Goal: Information Seeking & Learning: Learn about a topic

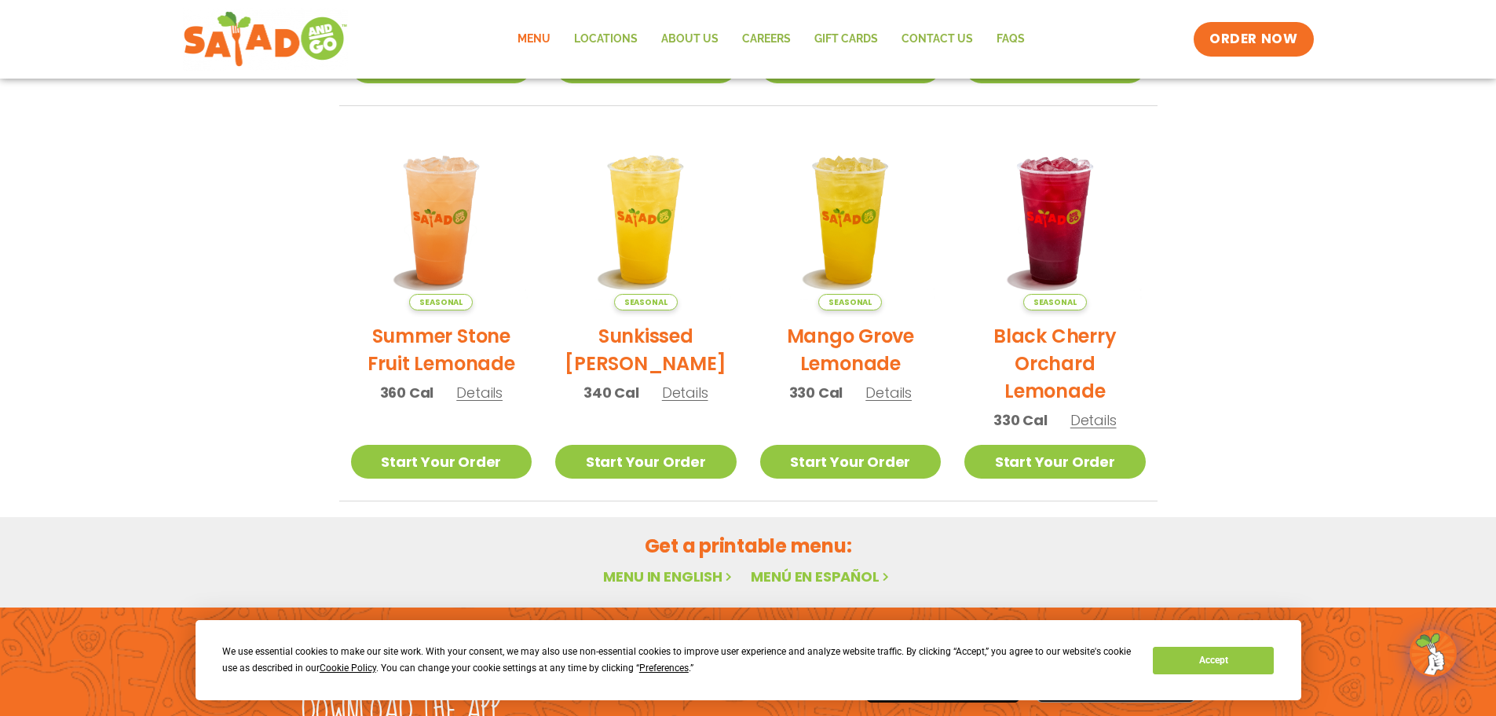
scroll to position [716, 0]
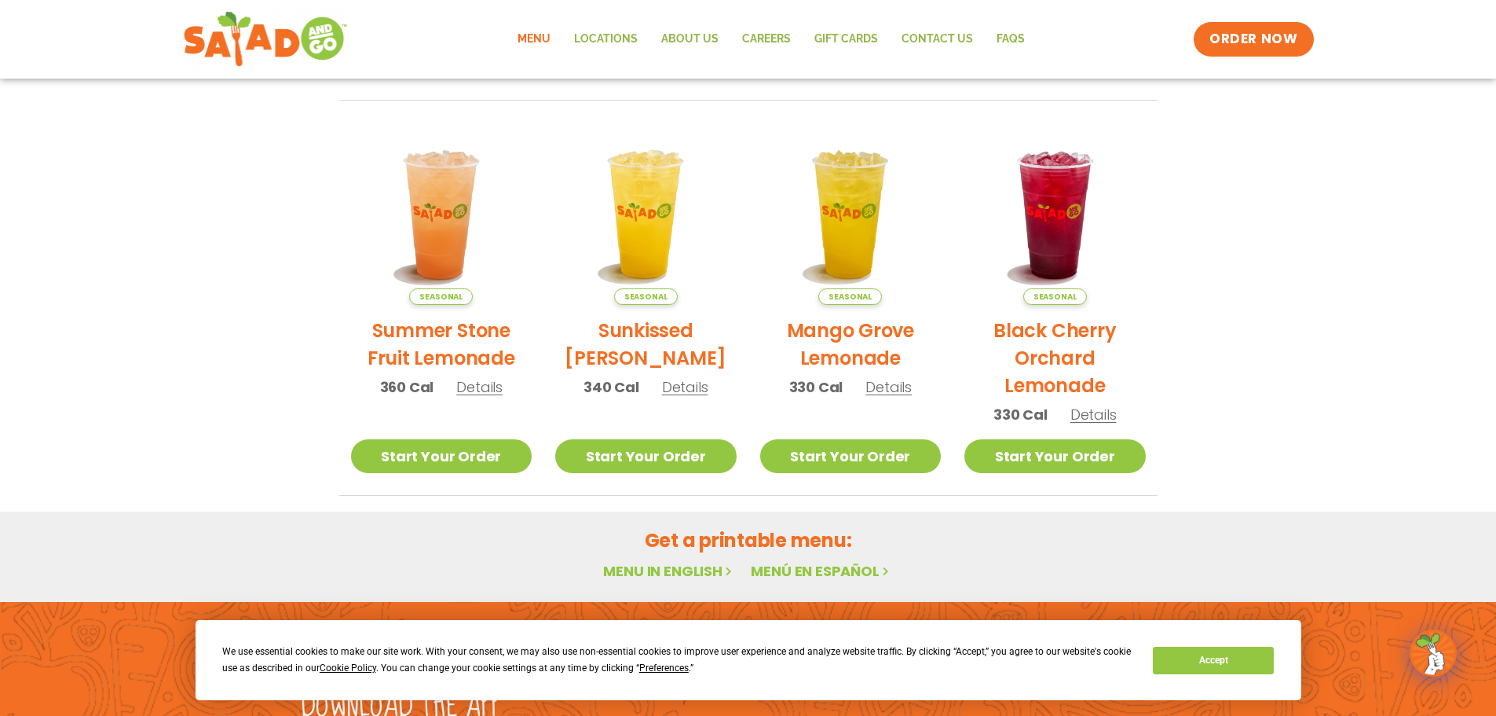
click at [682, 526] on h2 "Get a printable menu:" at bounding box center [748, 539] width 818 height 27
click at [673, 561] on link "Menu in English" at bounding box center [669, 571] width 132 height 20
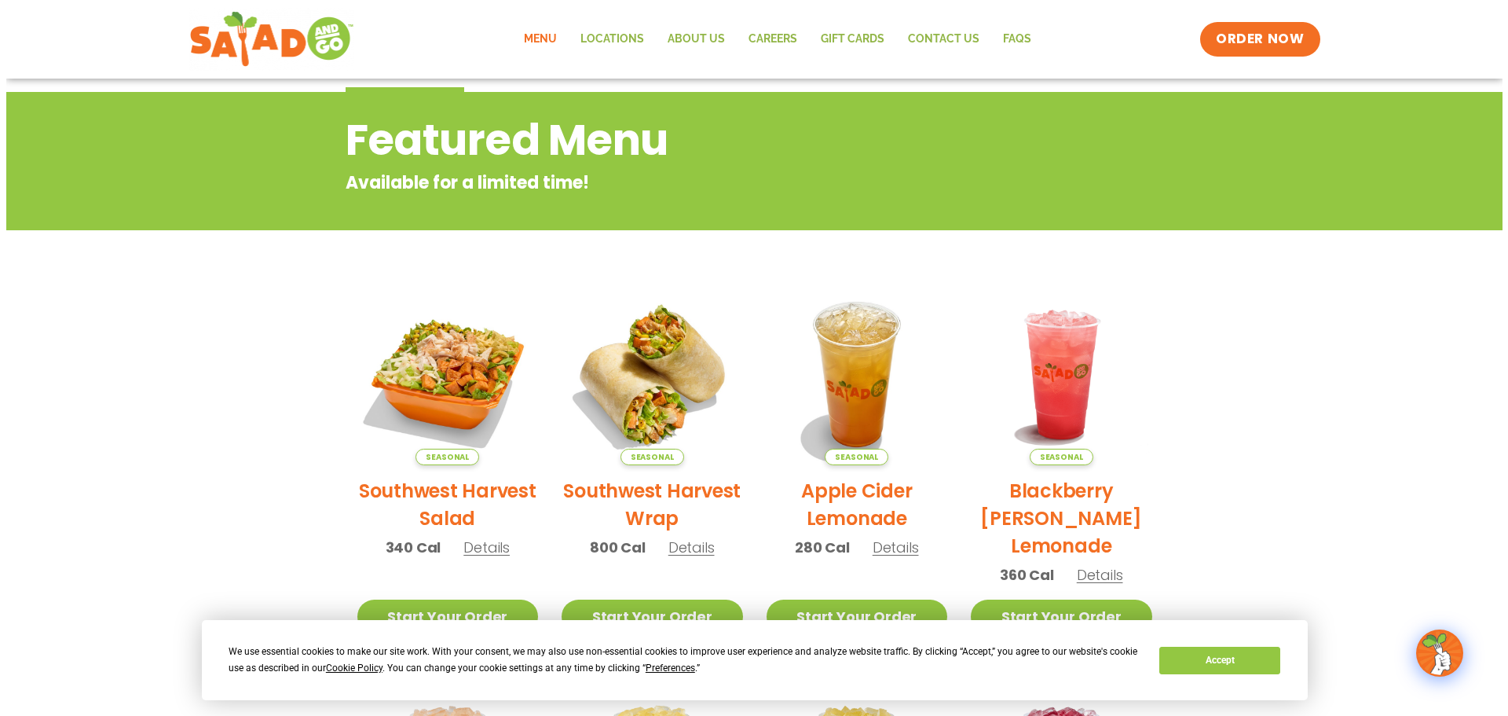
scroll to position [151, 0]
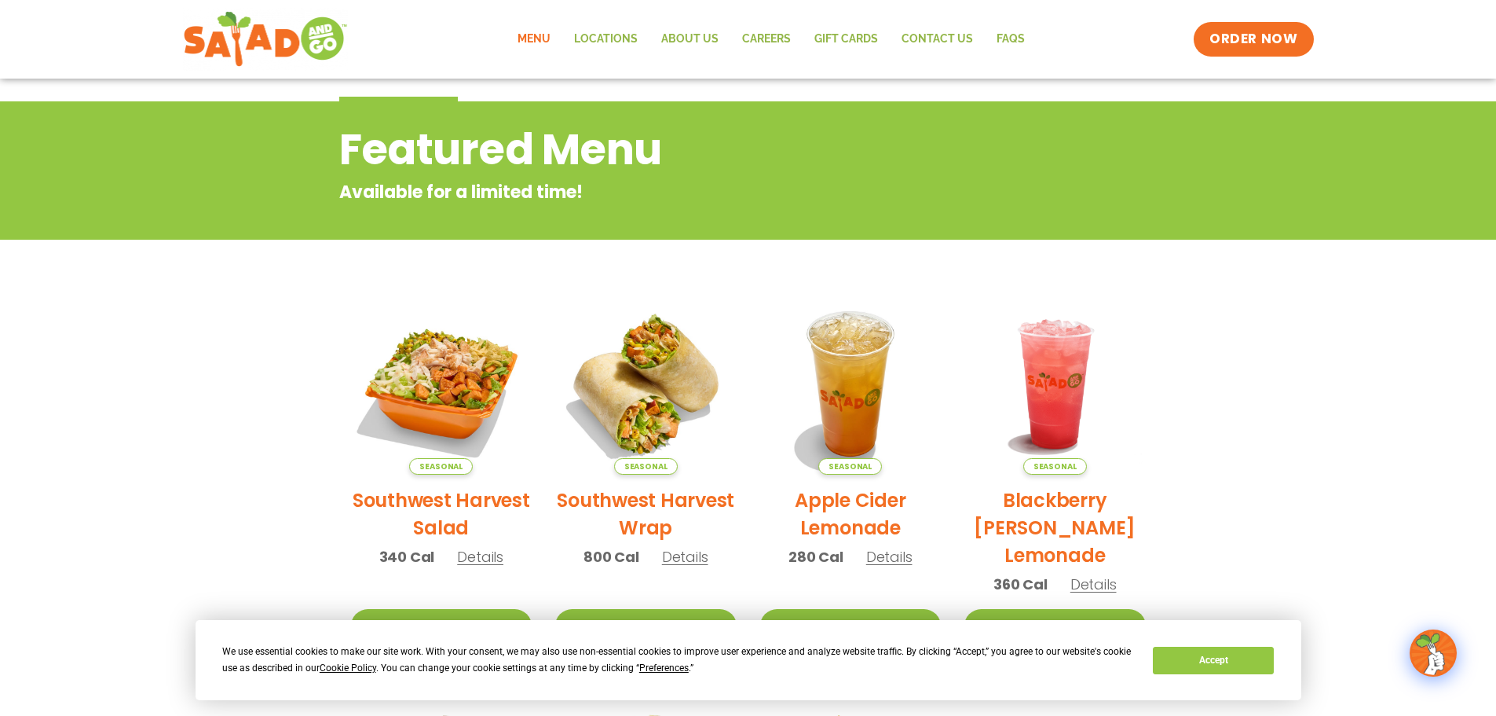
click at [444, 499] on h2 "Southwest Harvest Salad" at bounding box center [441, 513] width 181 height 55
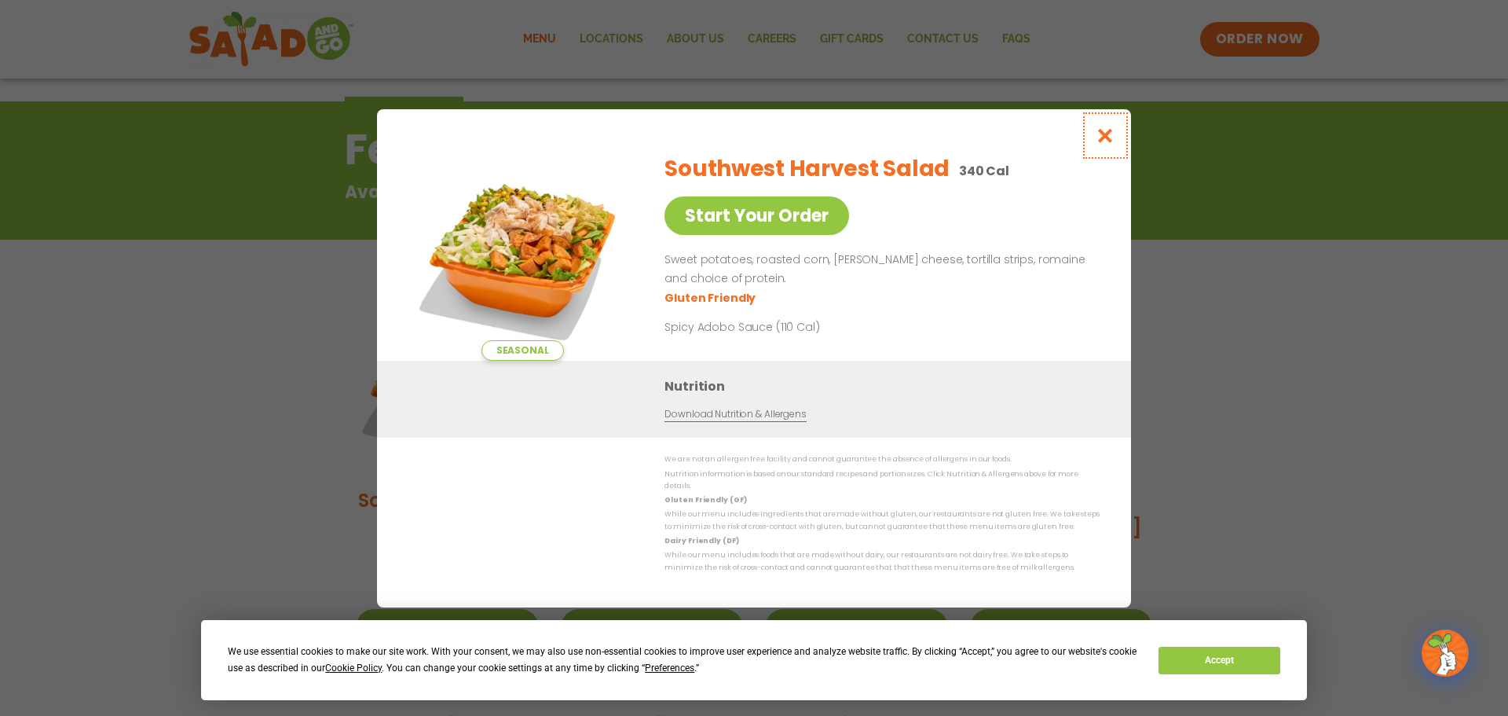
click at [1107, 140] on icon "Close modal" at bounding box center [1106, 135] width 20 height 16
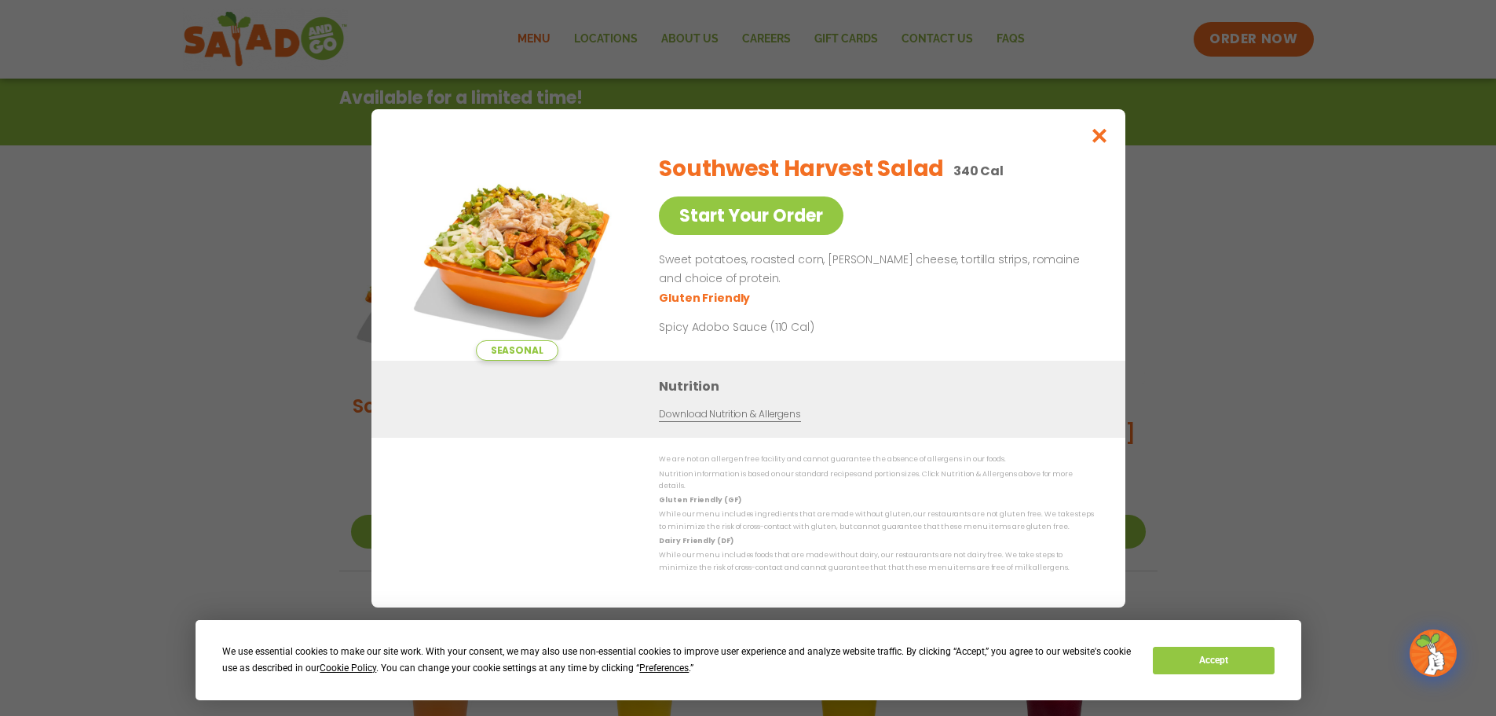
scroll to position [252, 0]
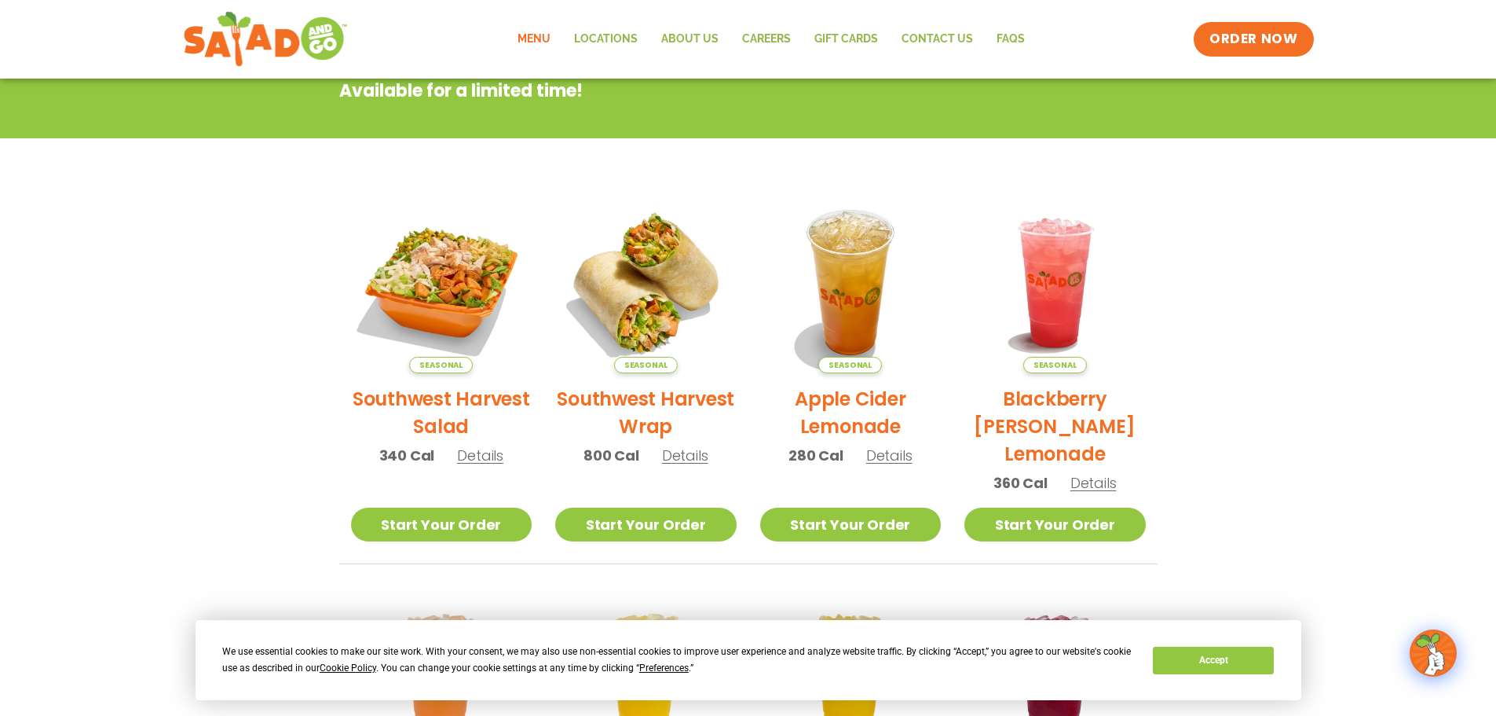
click at [640, 401] on h2 "Southwest Harvest Wrap" at bounding box center [645, 412] width 181 height 55
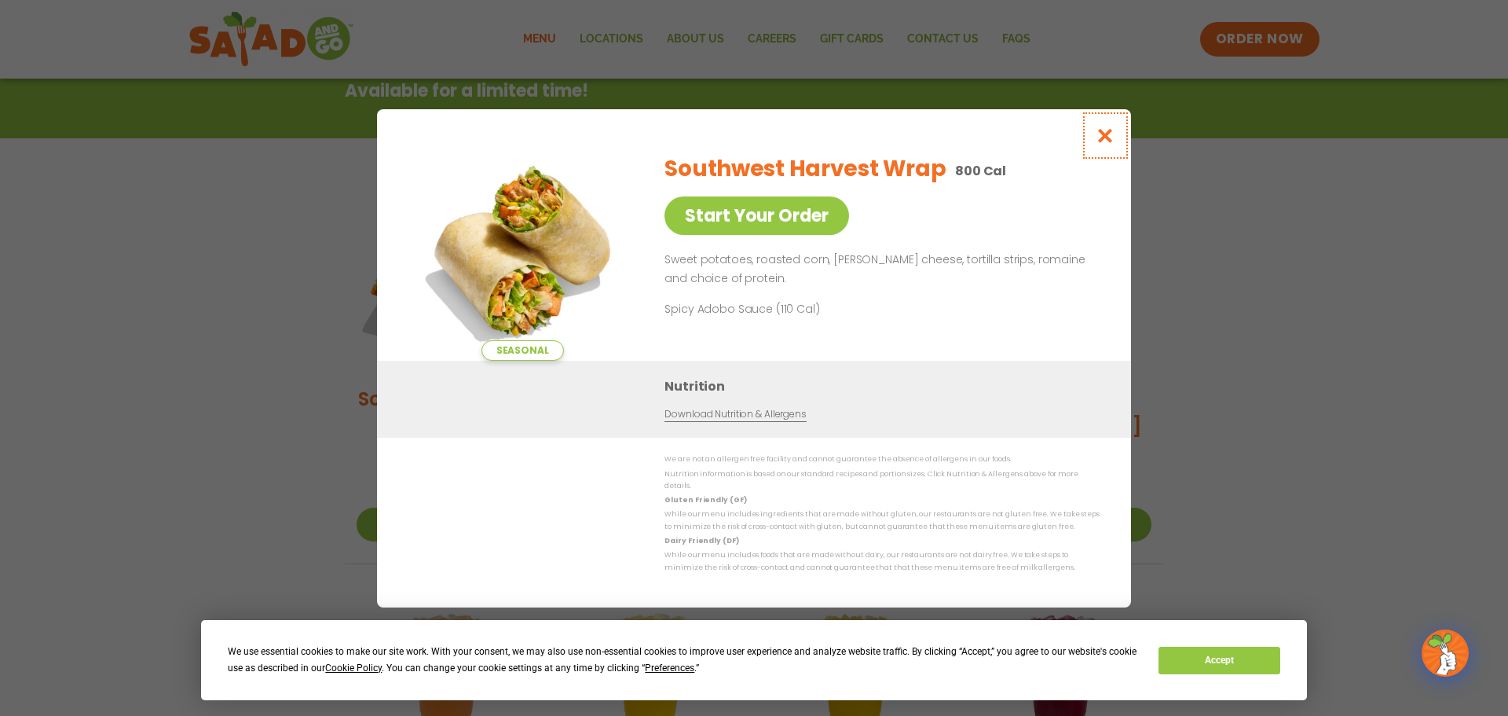
click at [1117, 138] on button "Close modal" at bounding box center [1105, 135] width 51 height 53
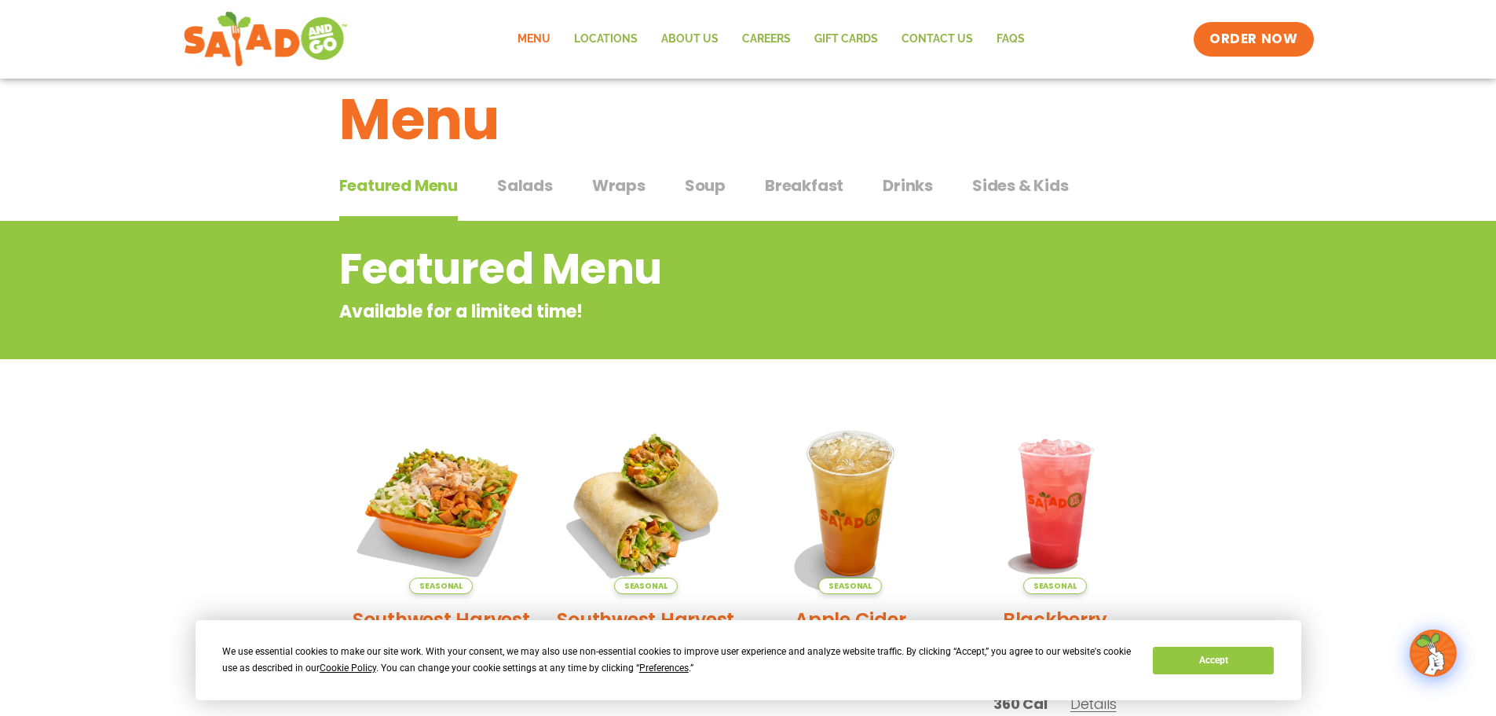
scroll to position [0, 0]
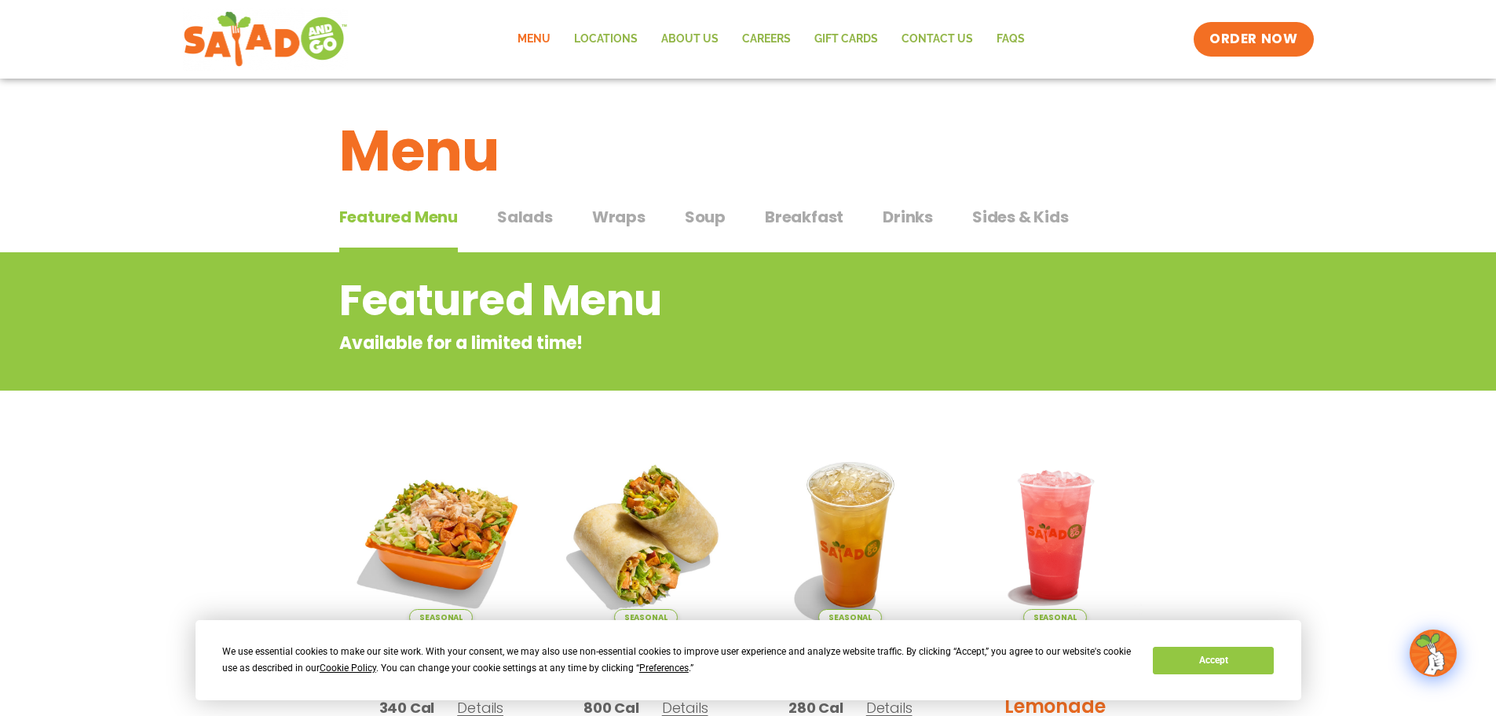
click at [522, 210] on span "Salads" at bounding box center [525, 217] width 56 height 24
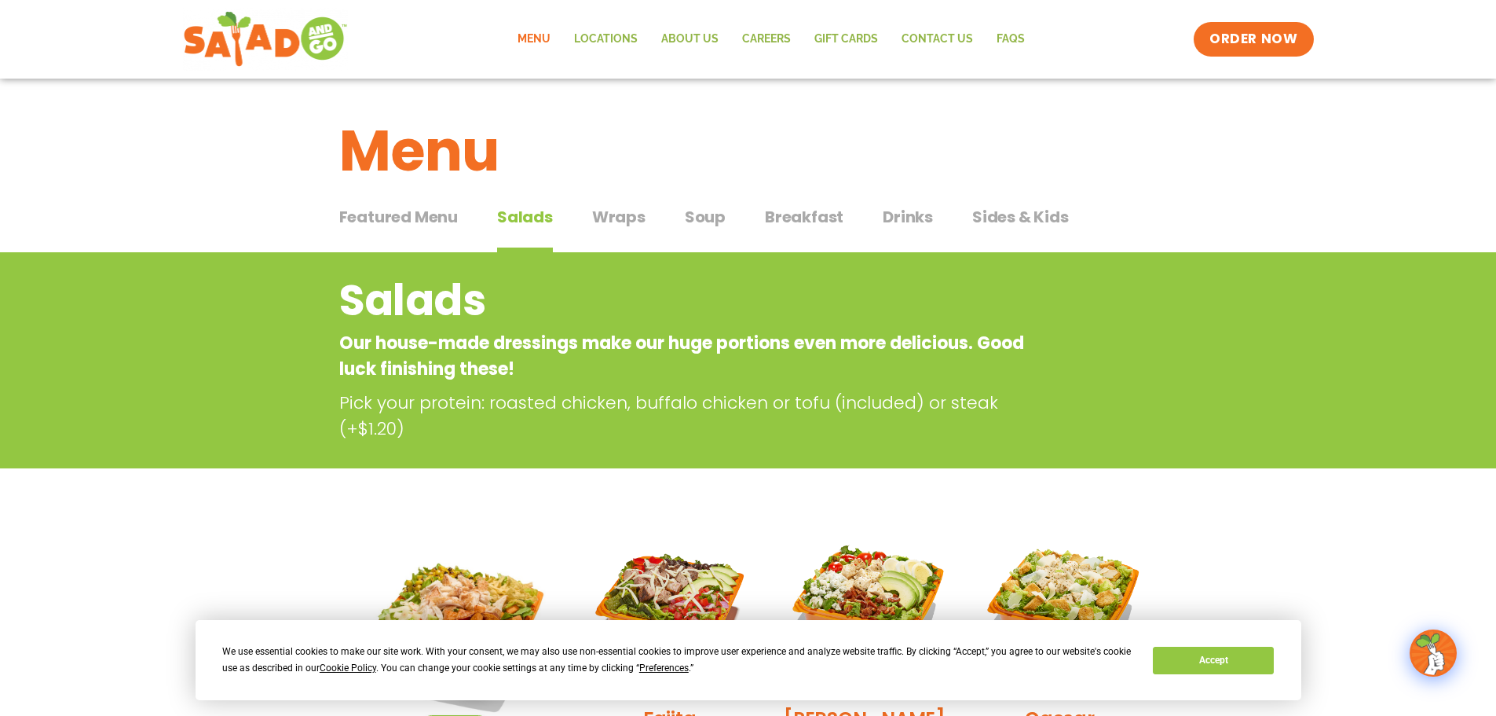
click at [694, 214] on span "Soup" at bounding box center [705, 217] width 41 height 24
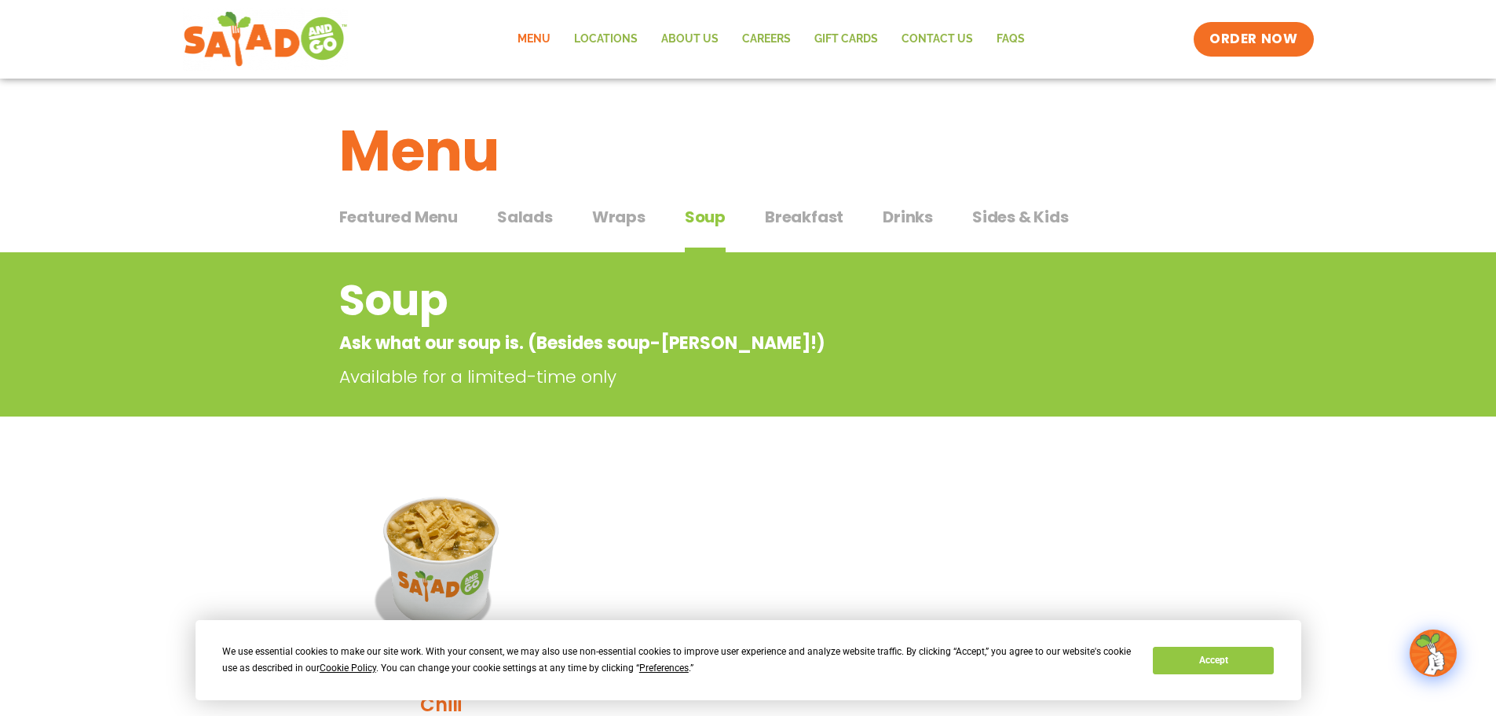
click at [628, 216] on span "Wraps" at bounding box center [618, 217] width 53 height 24
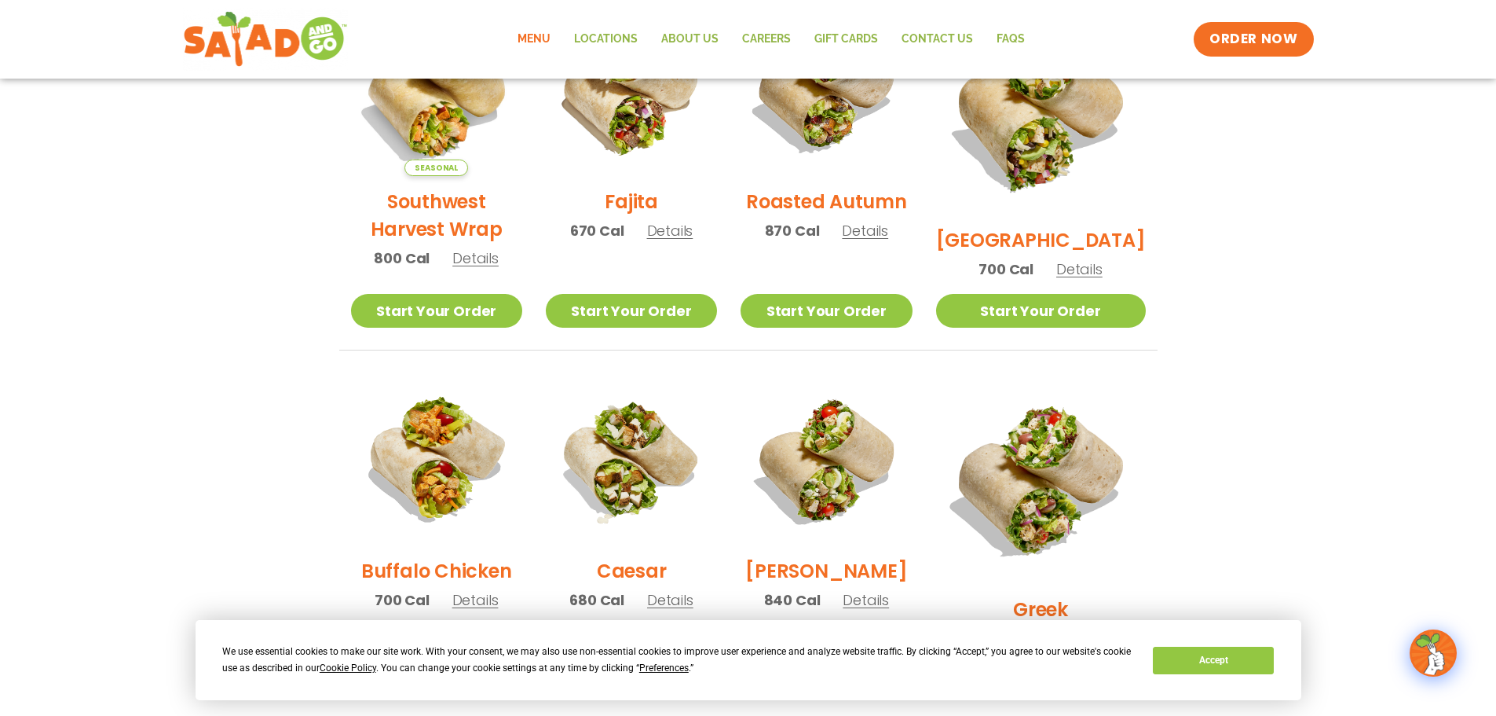
scroll to position [550, 0]
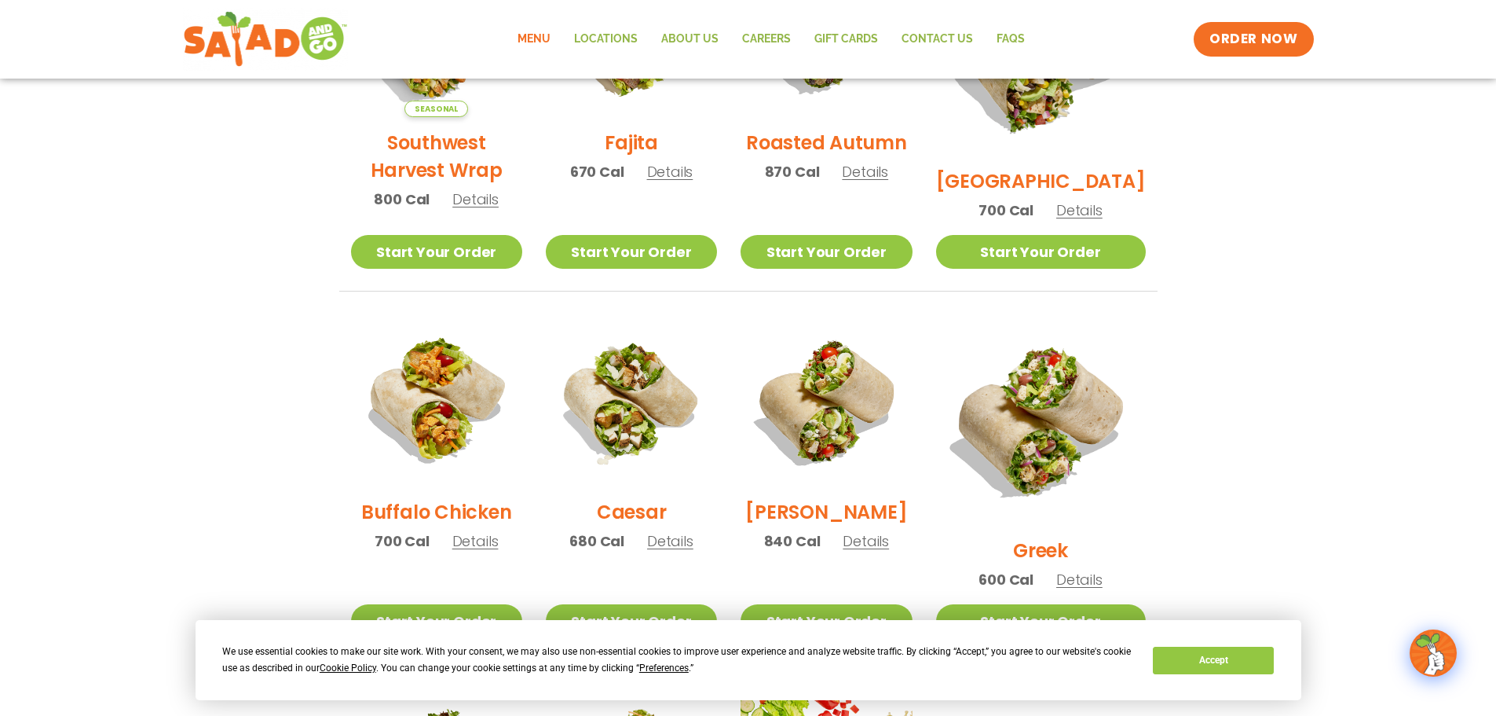
click at [443, 522] on h2 "Buffalo Chicken" at bounding box center [436, 511] width 150 height 27
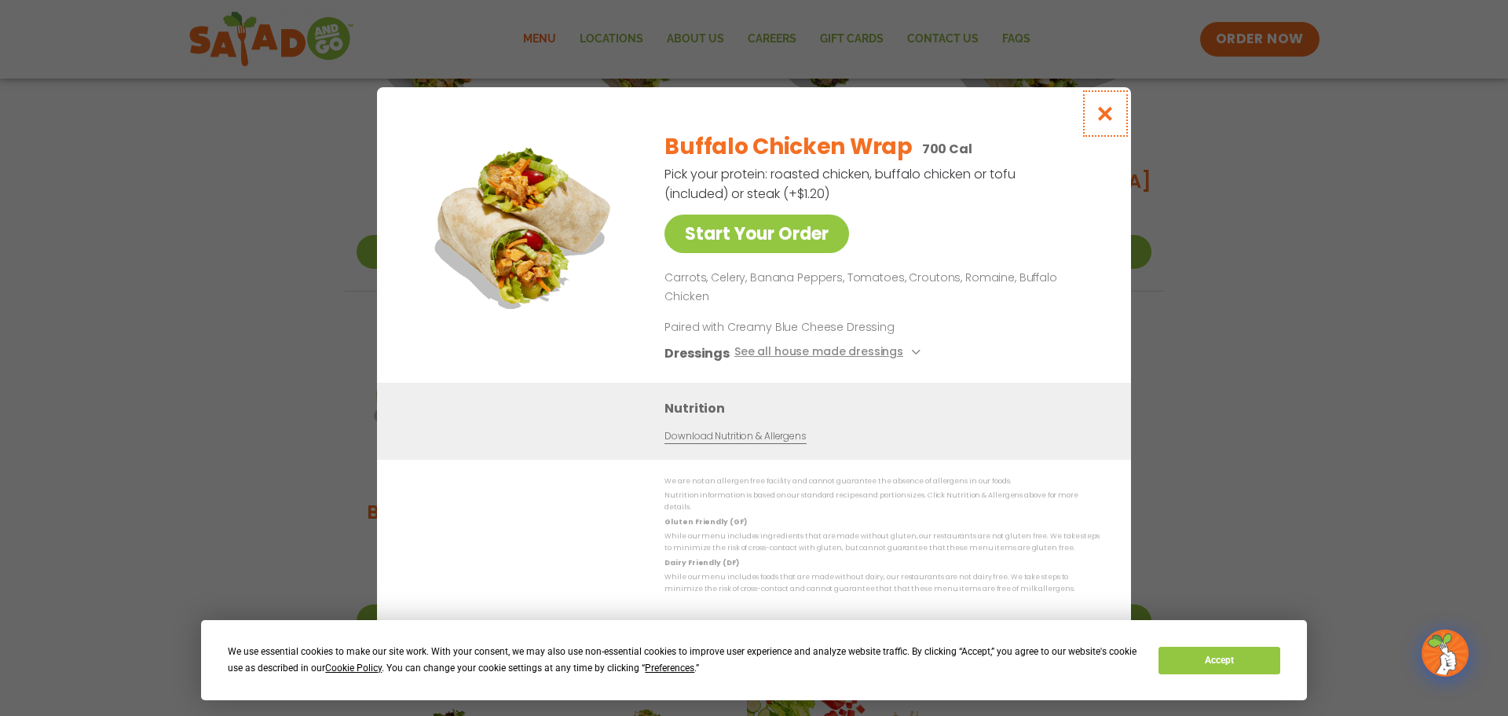
click at [1100, 122] on icon "Close modal" at bounding box center [1106, 113] width 20 height 16
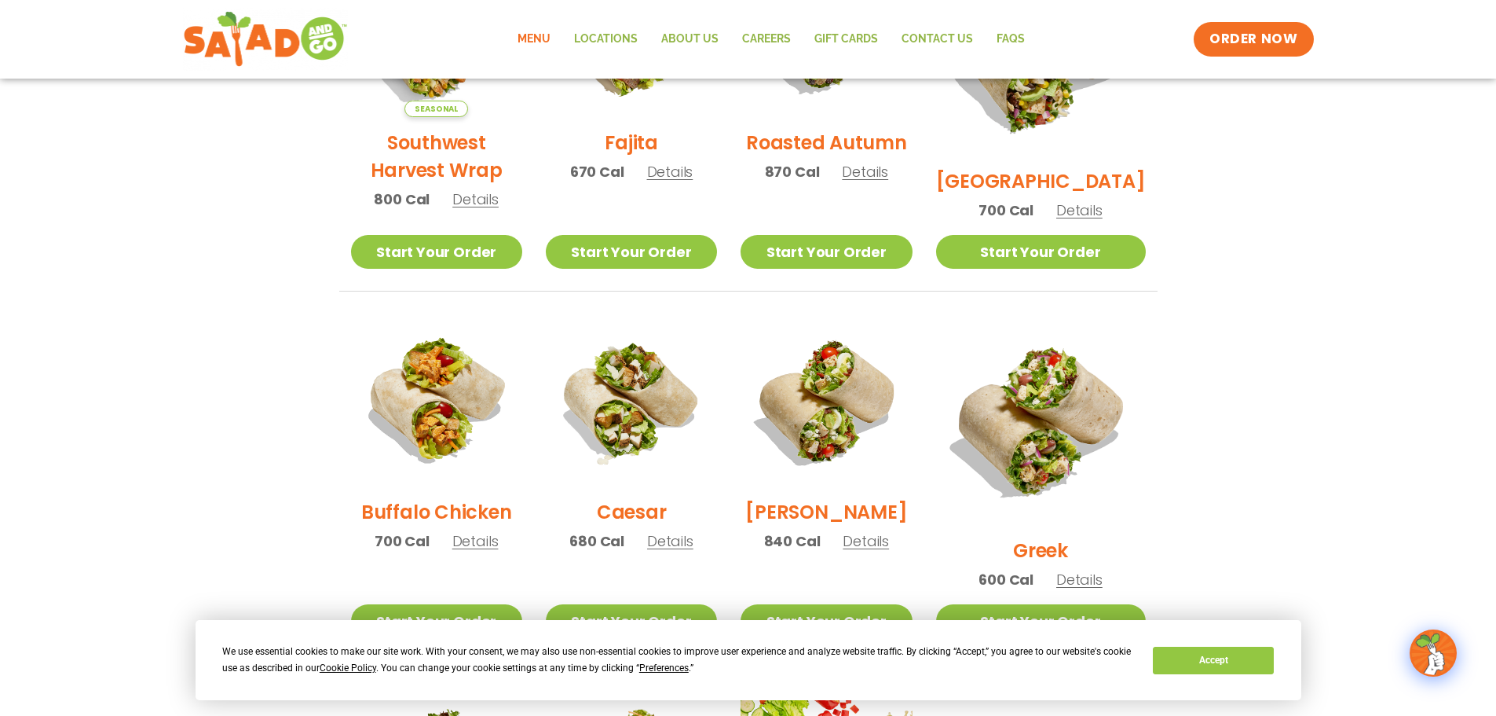
click at [651, 517] on h2 "Caesar" at bounding box center [632, 511] width 70 height 27
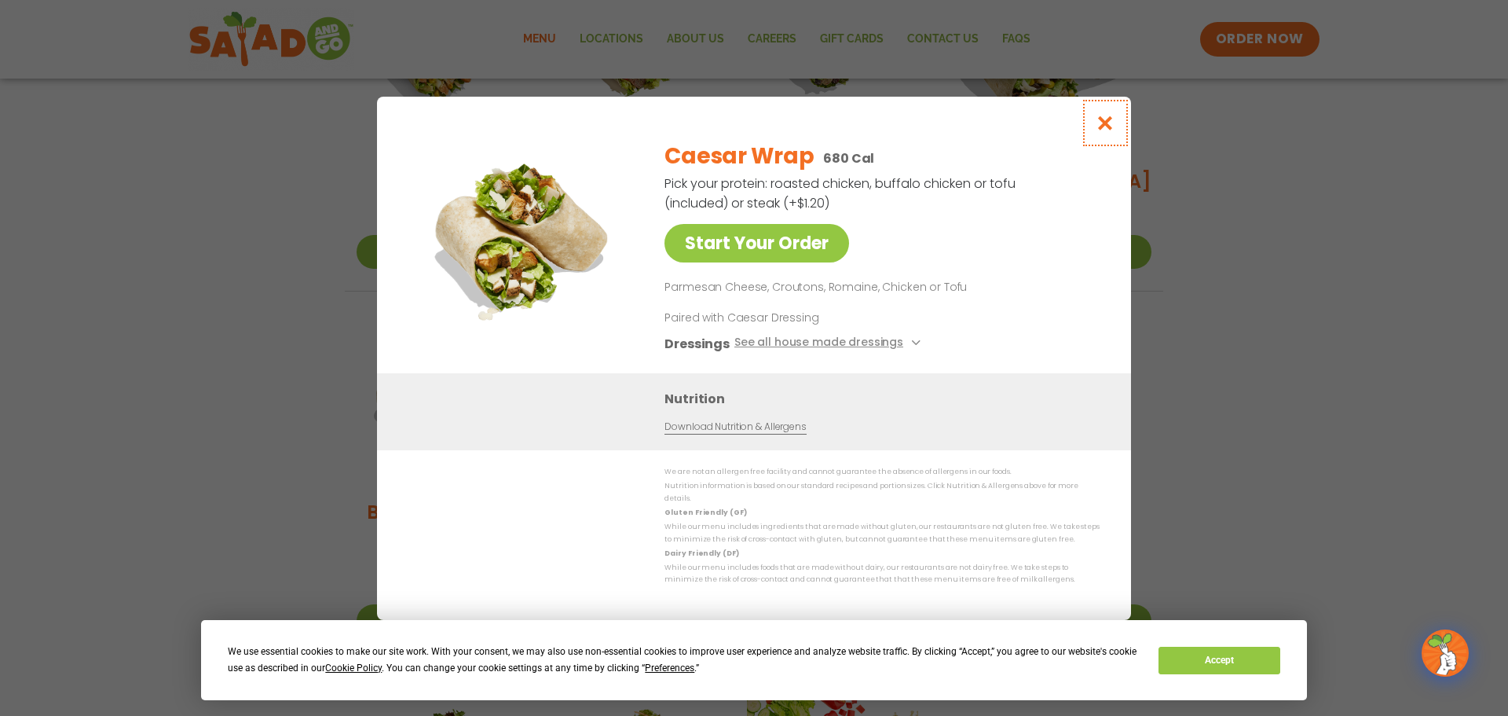
click at [1104, 121] on icon "Close modal" at bounding box center [1106, 123] width 20 height 16
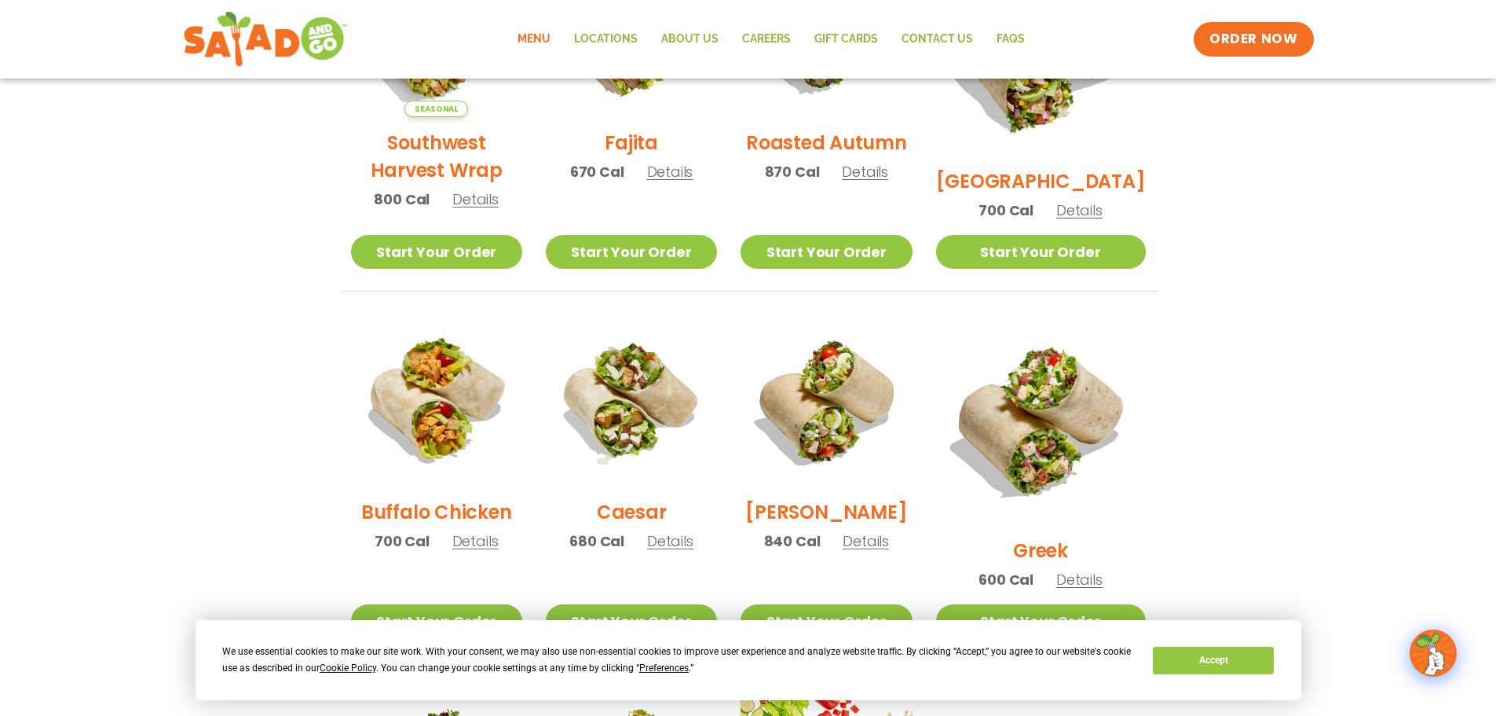
click at [862, 525] on h2 "[PERSON_NAME]" at bounding box center [826, 511] width 162 height 27
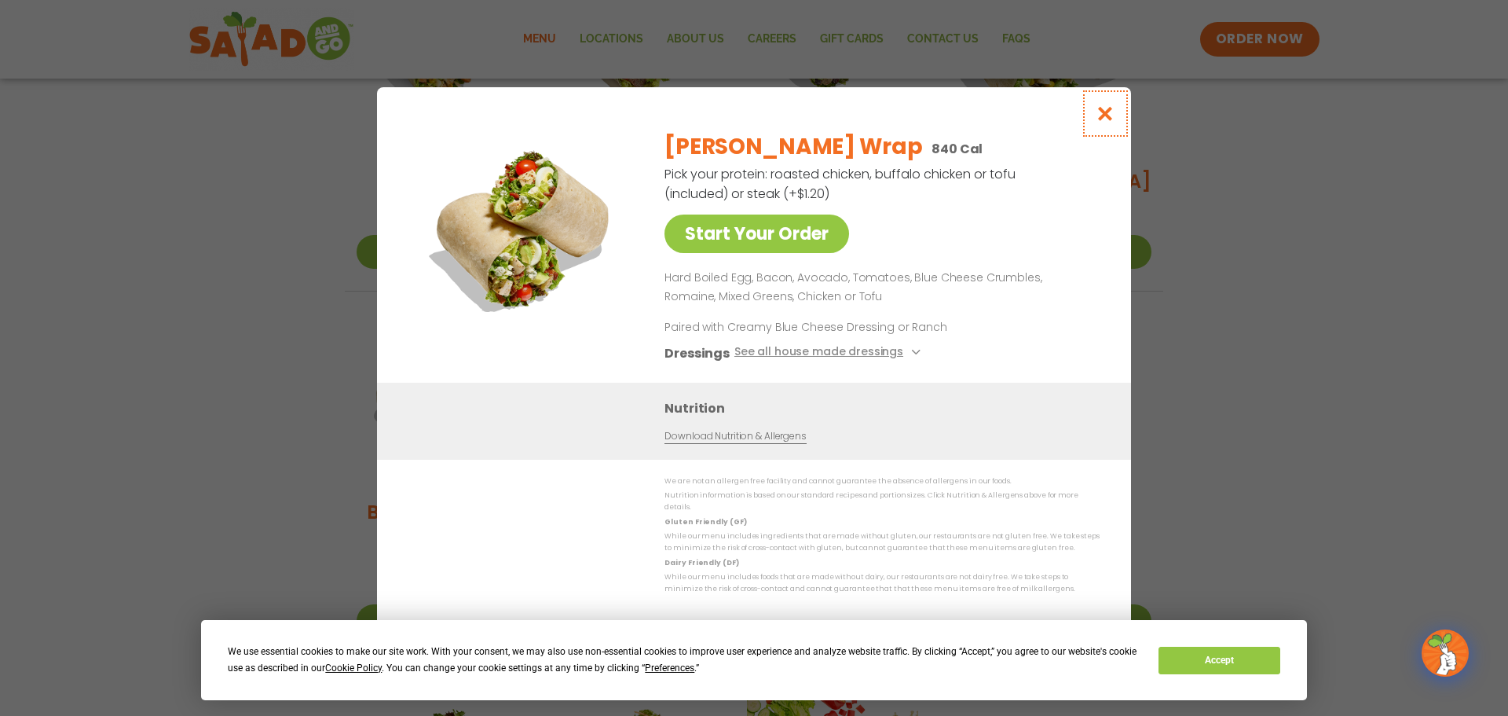
click at [1097, 112] on icon "Close modal" at bounding box center [1106, 113] width 20 height 16
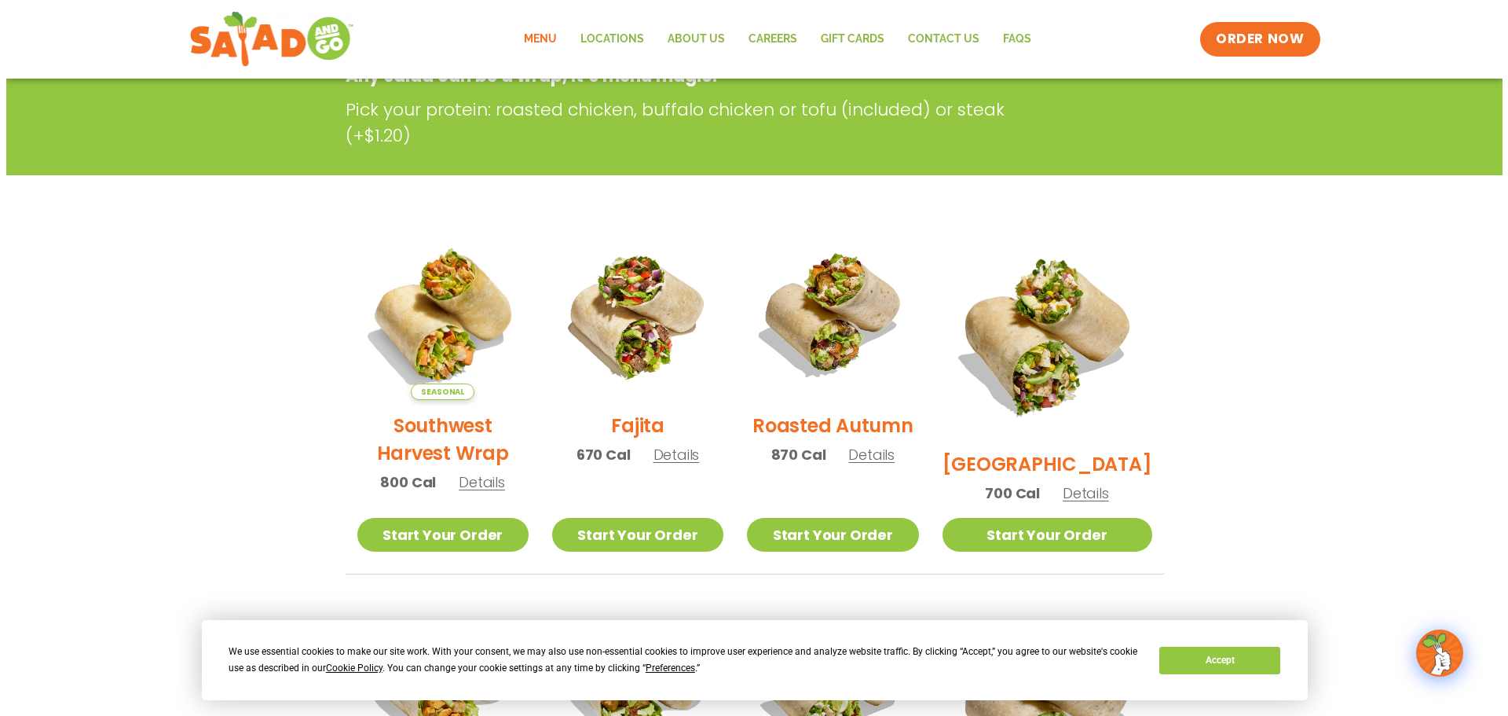
scroll to position [236, 0]
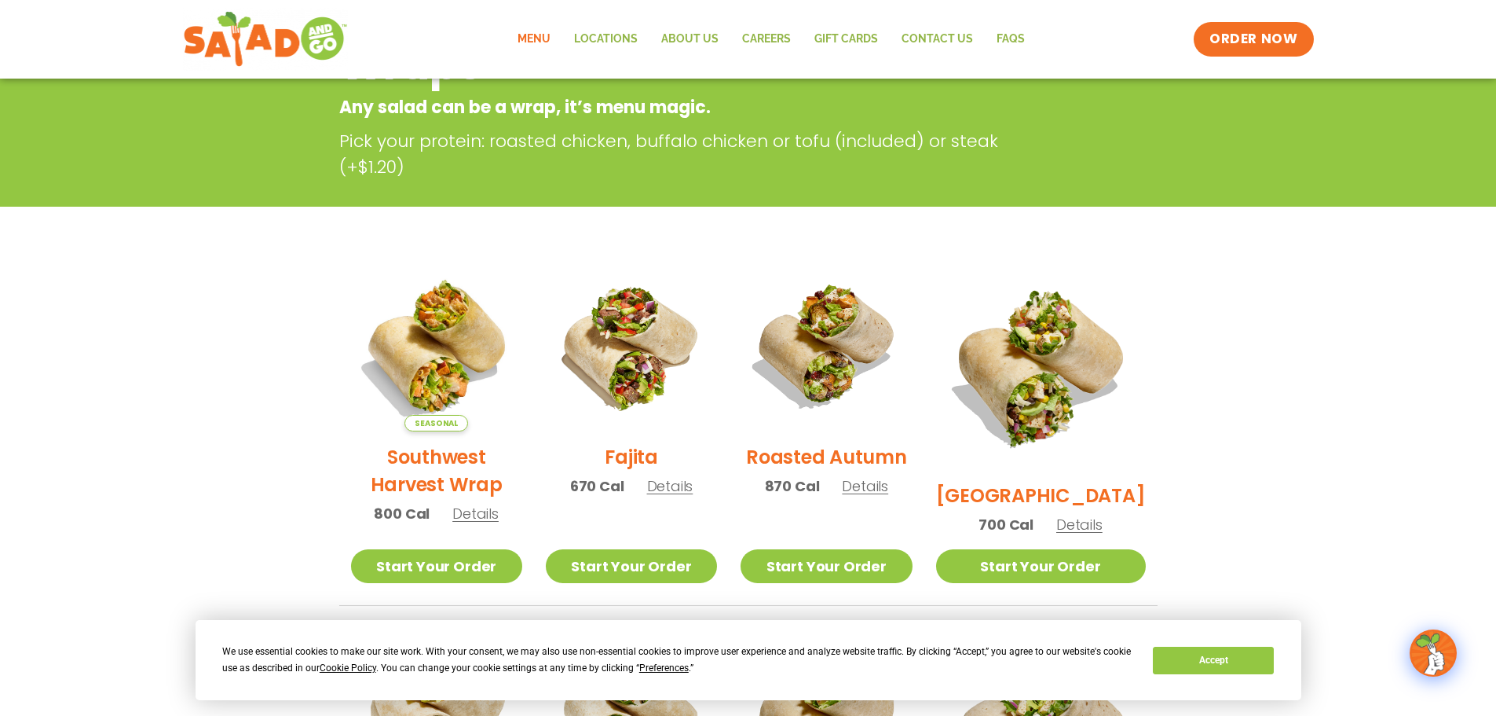
click at [641, 470] on h2 "Fajita" at bounding box center [631, 456] width 53 height 27
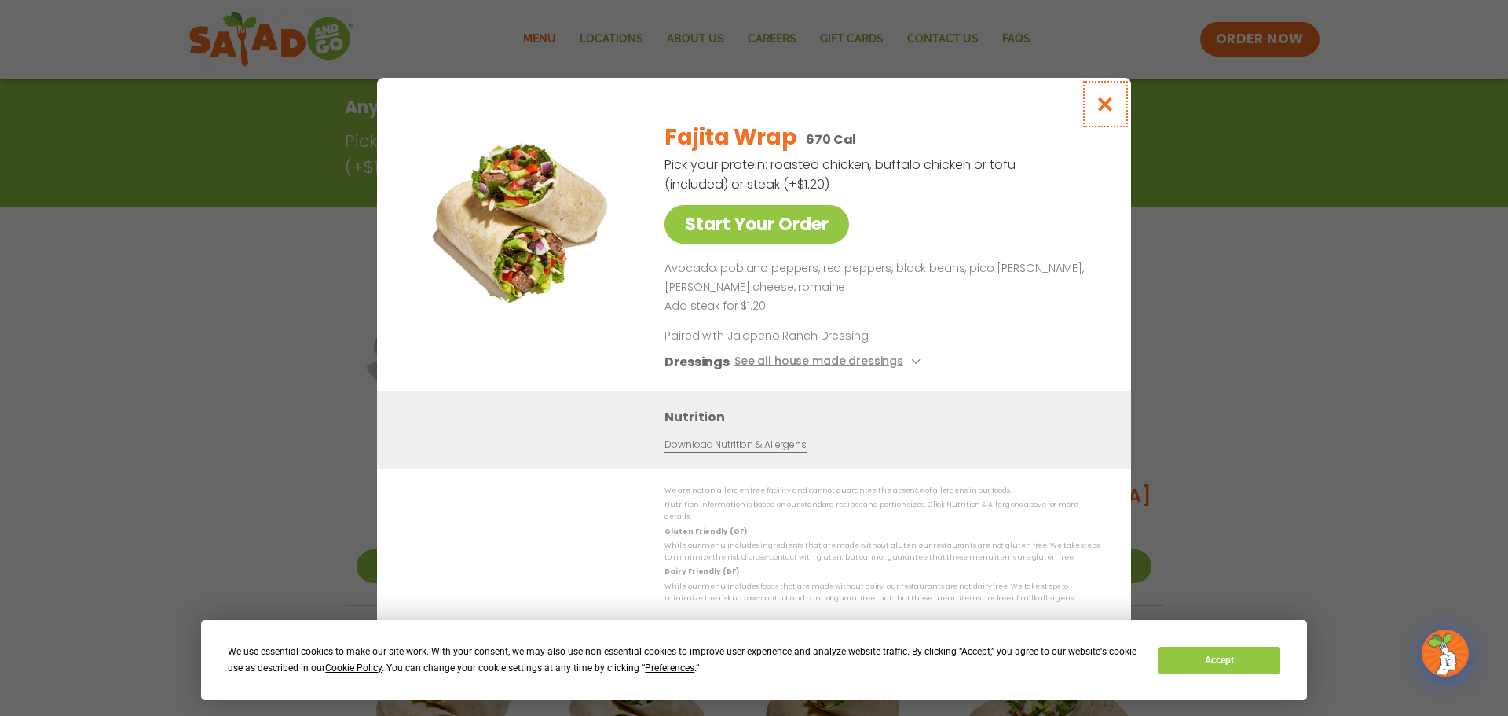
click at [1115, 105] on icon "Close modal" at bounding box center [1106, 104] width 20 height 16
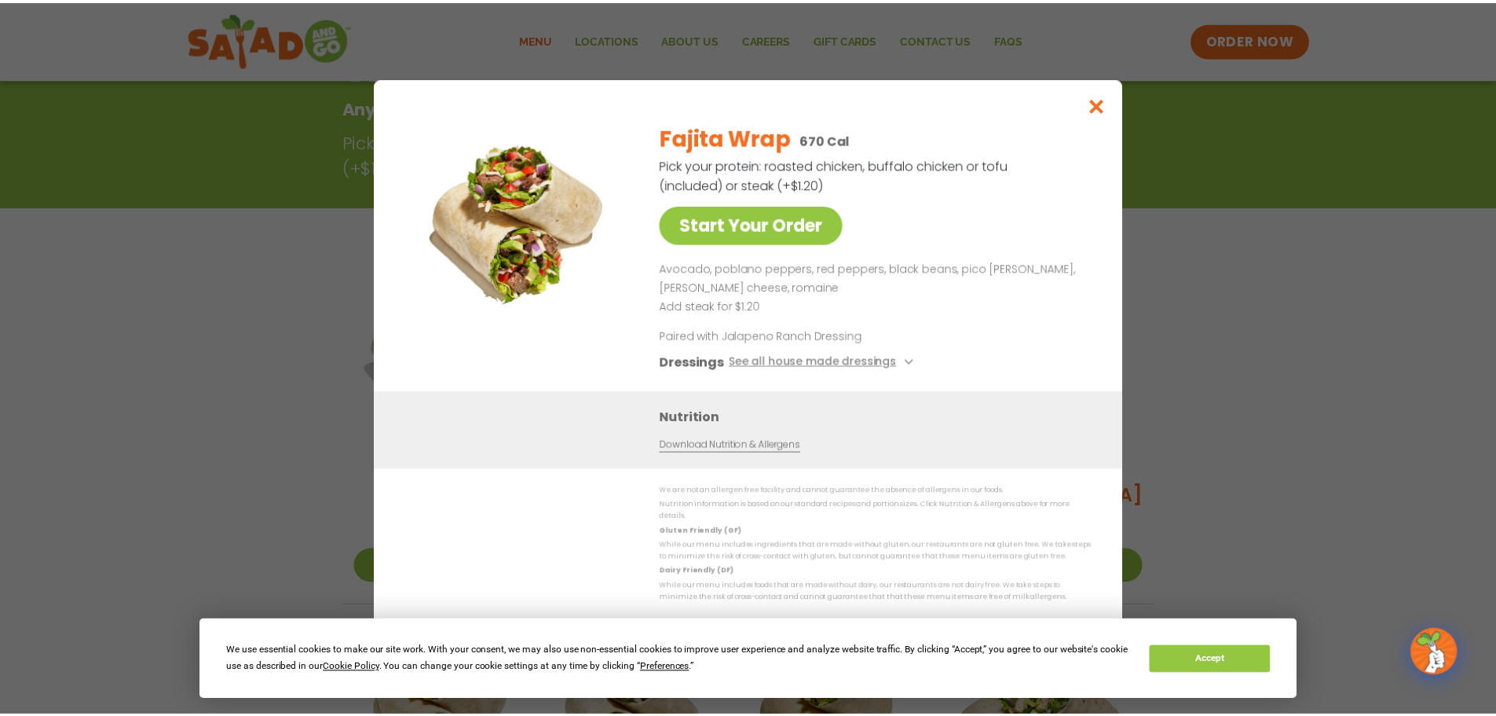
scroll to position [252, 0]
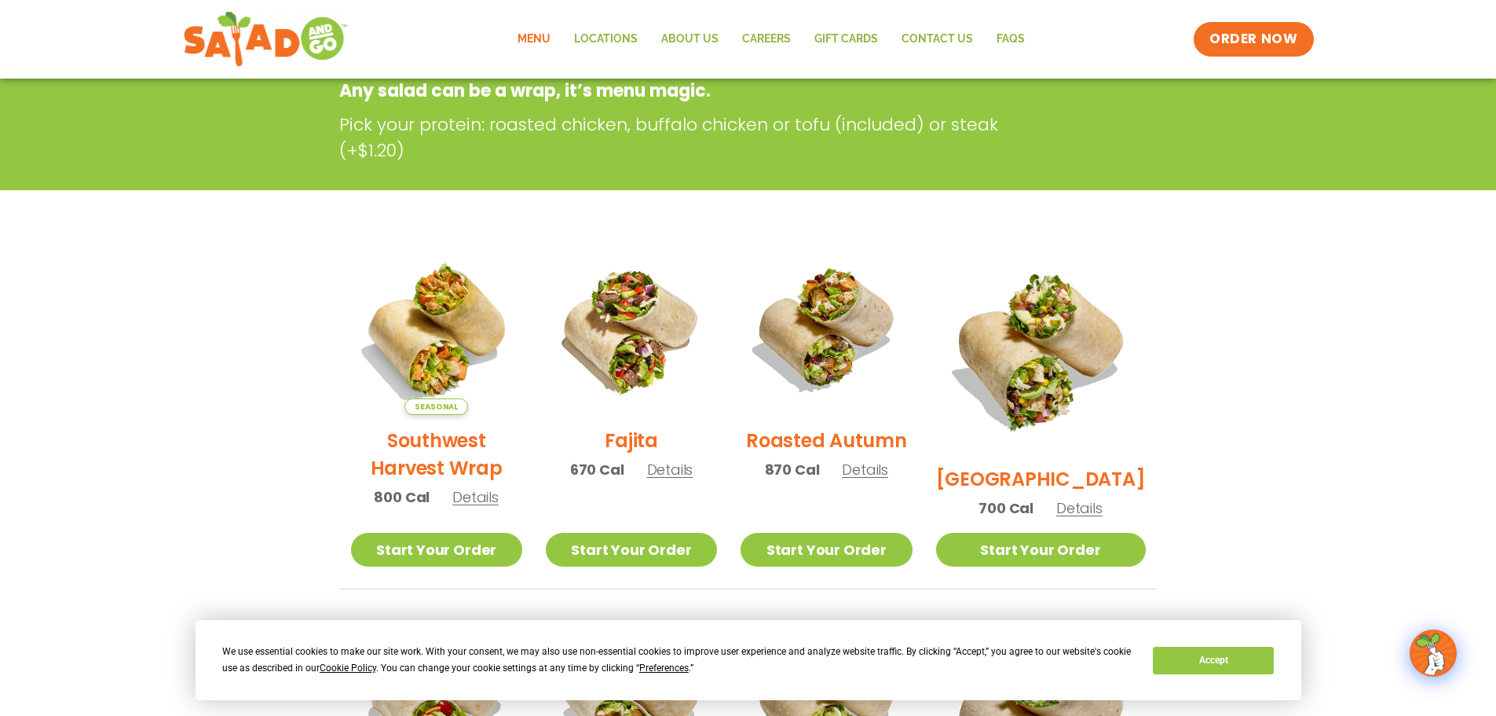
click at [866, 450] on h2 "Roasted Autumn" at bounding box center [826, 439] width 161 height 27
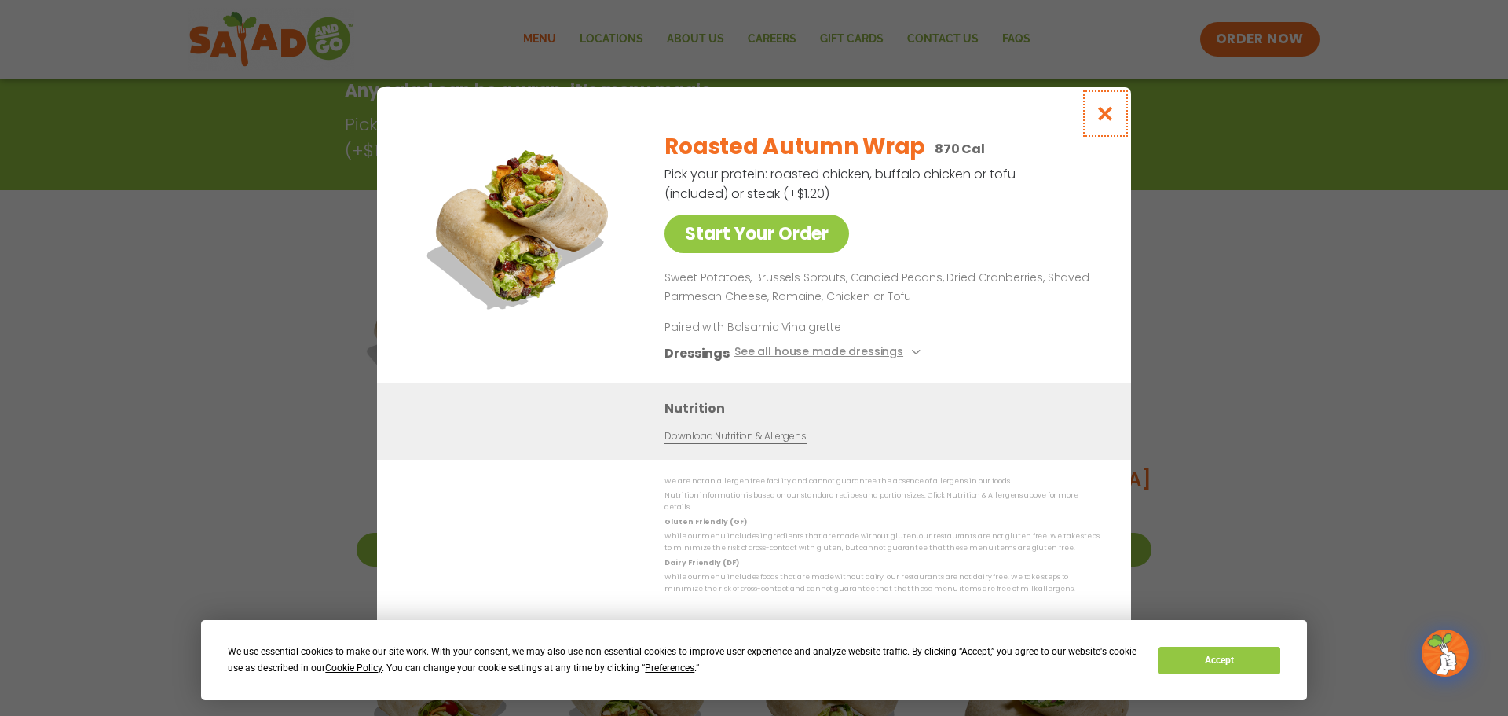
click at [1111, 115] on icon "Close modal" at bounding box center [1106, 113] width 20 height 16
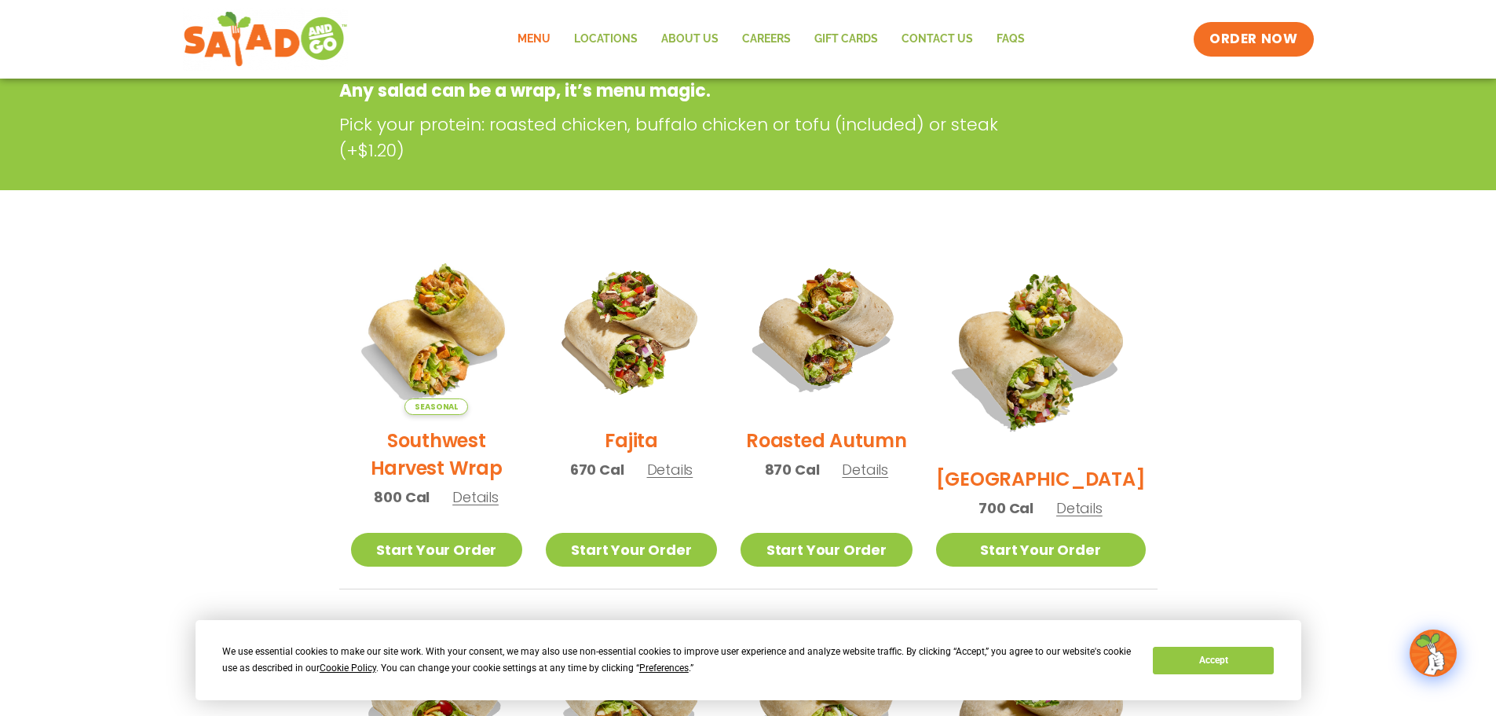
click at [1060, 465] on h2 "[GEOGRAPHIC_DATA]" at bounding box center [1041, 478] width 210 height 27
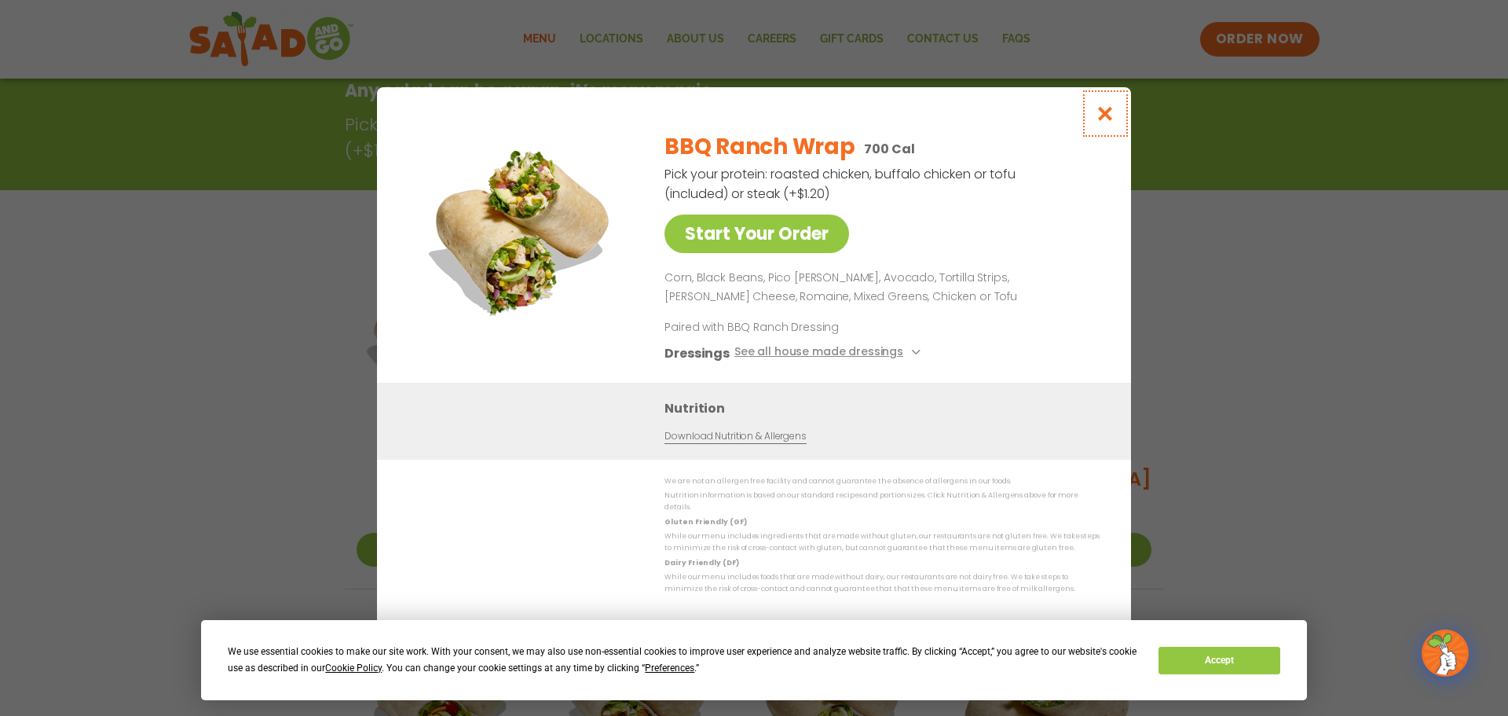
click at [1099, 117] on icon "Close modal" at bounding box center [1106, 113] width 20 height 16
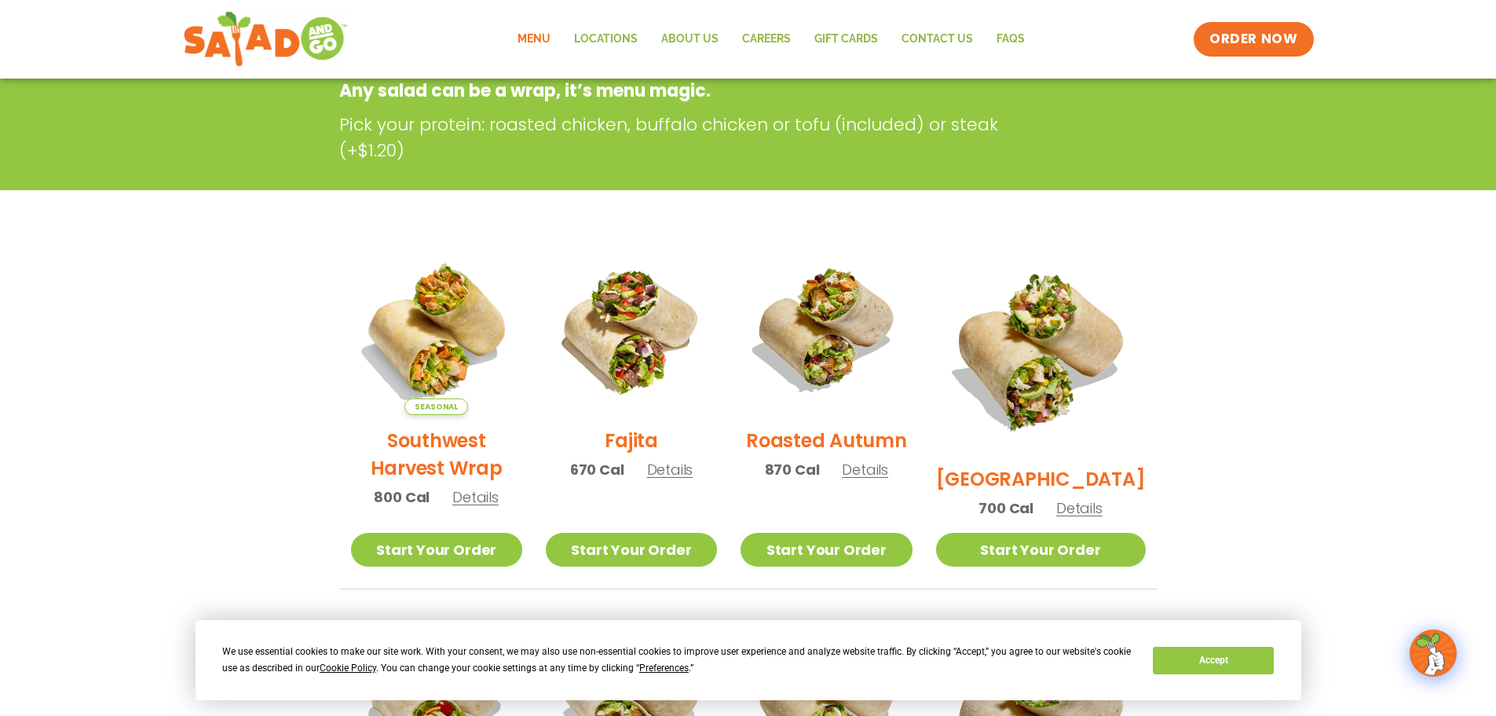
click at [656, 453] on h2 "Fajita" at bounding box center [631, 439] width 53 height 27
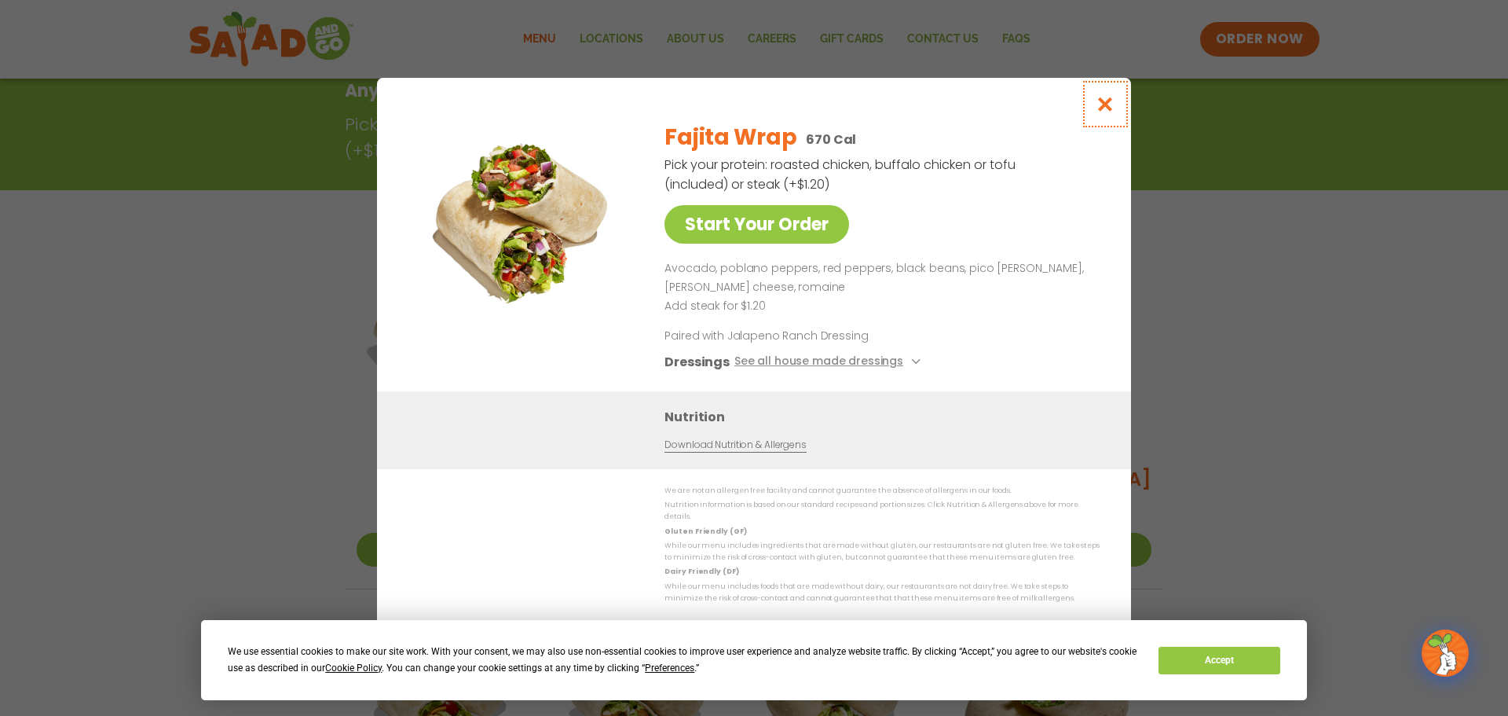
click at [1099, 109] on icon "Close modal" at bounding box center [1106, 104] width 20 height 16
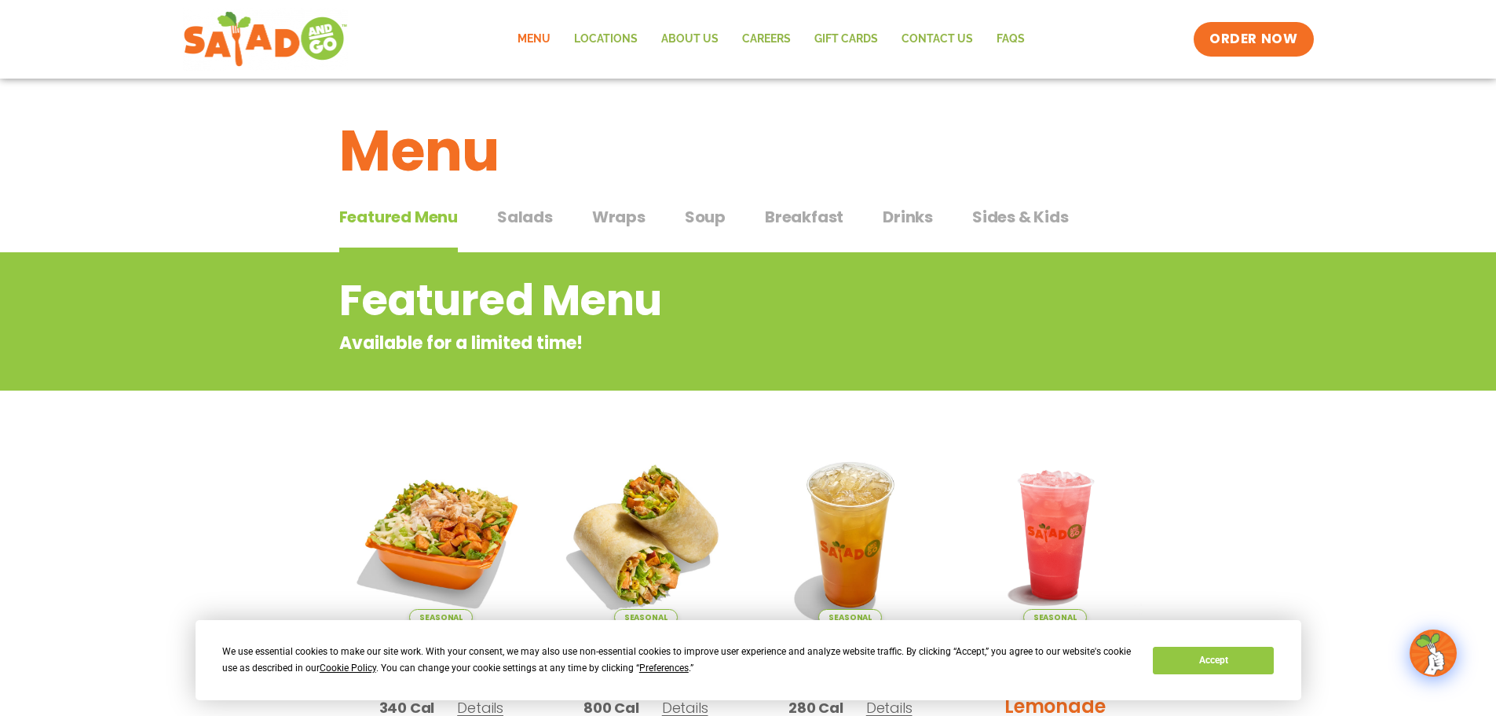
click at [533, 37] on link "Menu" at bounding box center [534, 39] width 57 height 36
click at [518, 218] on span "Salads" at bounding box center [525, 217] width 56 height 24
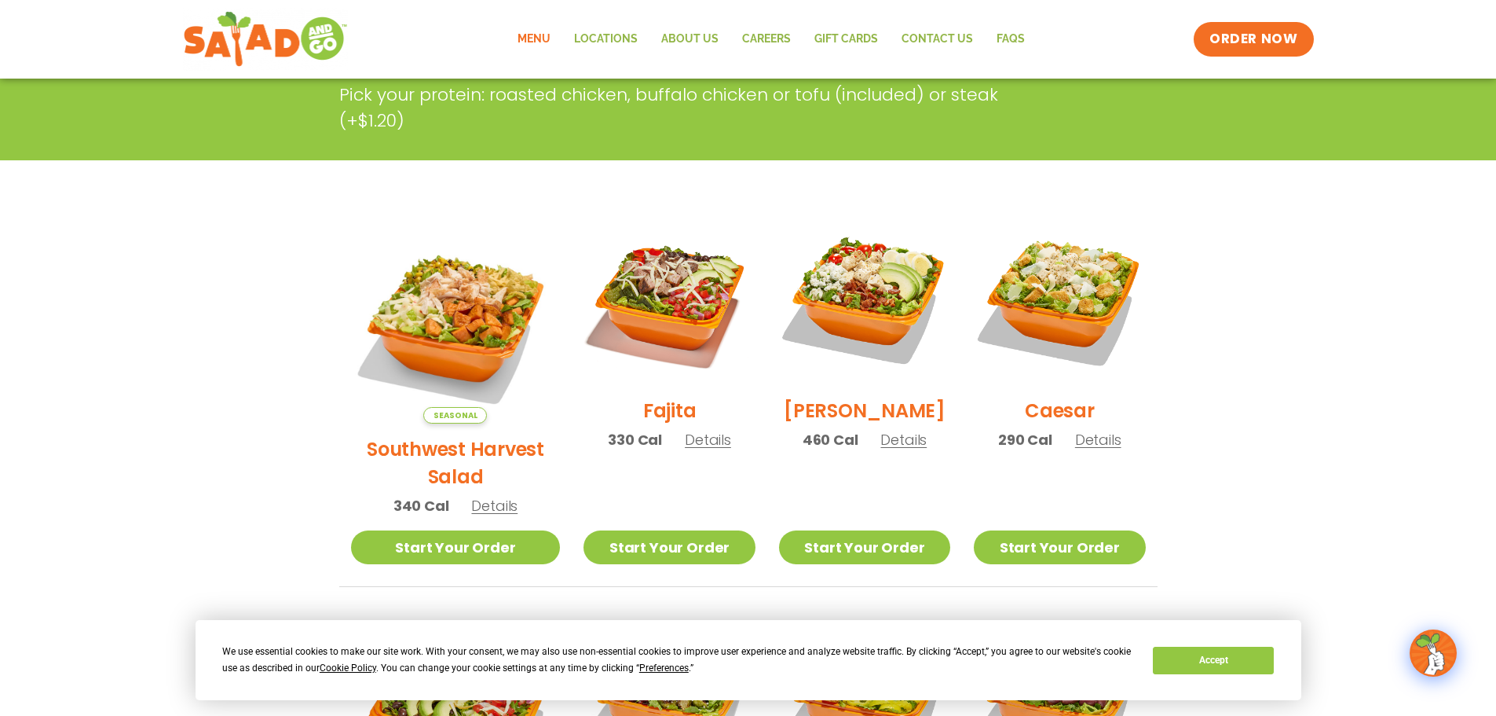
scroll to position [314, 0]
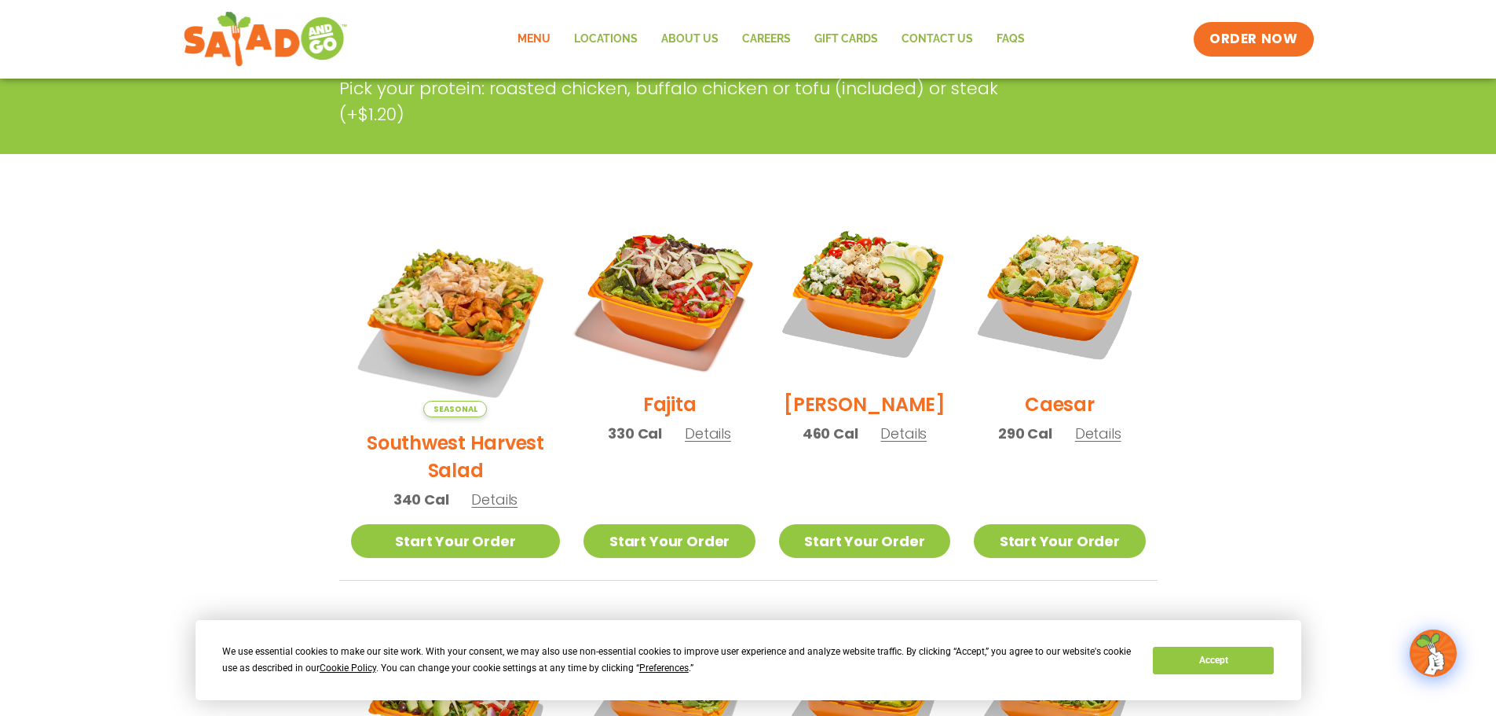
click at [661, 313] on img at bounding box center [669, 292] width 201 height 201
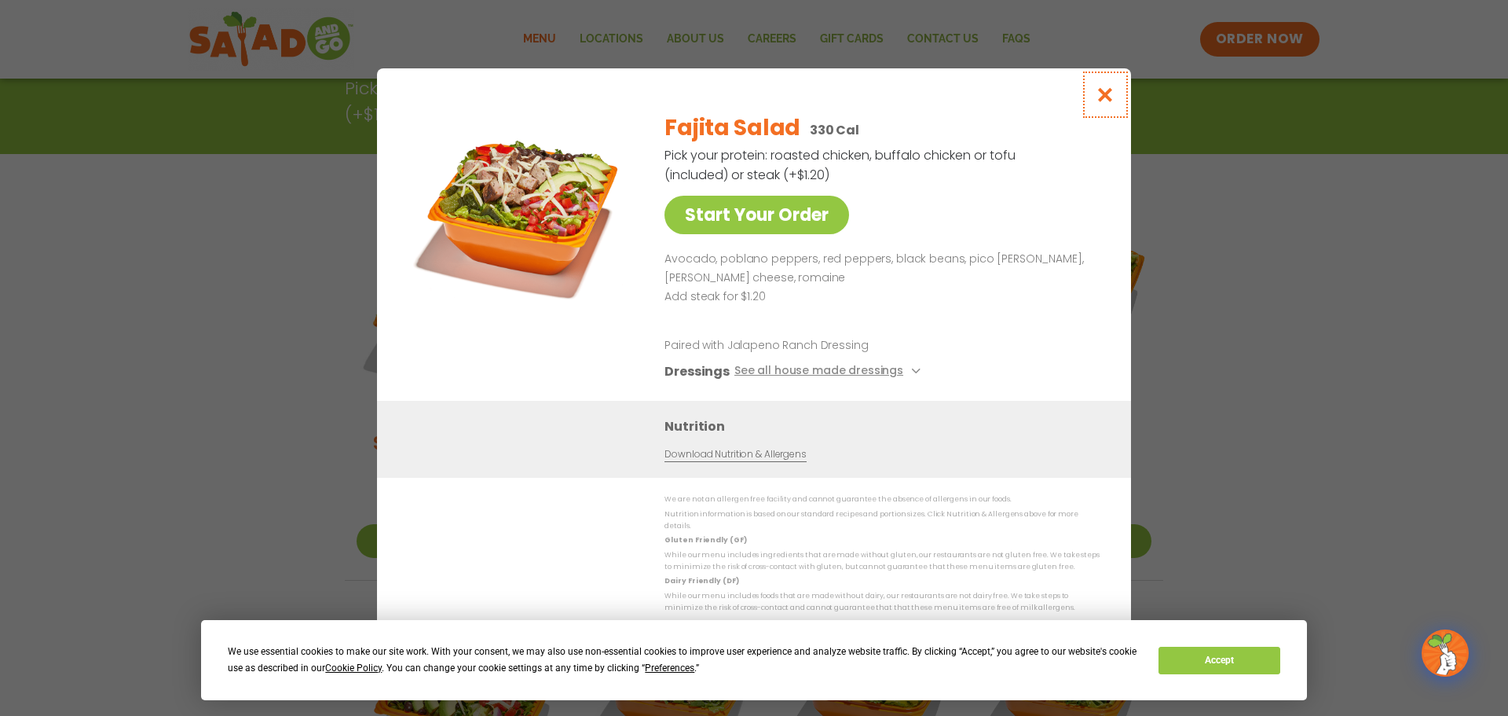
click at [1107, 101] on icon "Close modal" at bounding box center [1106, 94] width 20 height 16
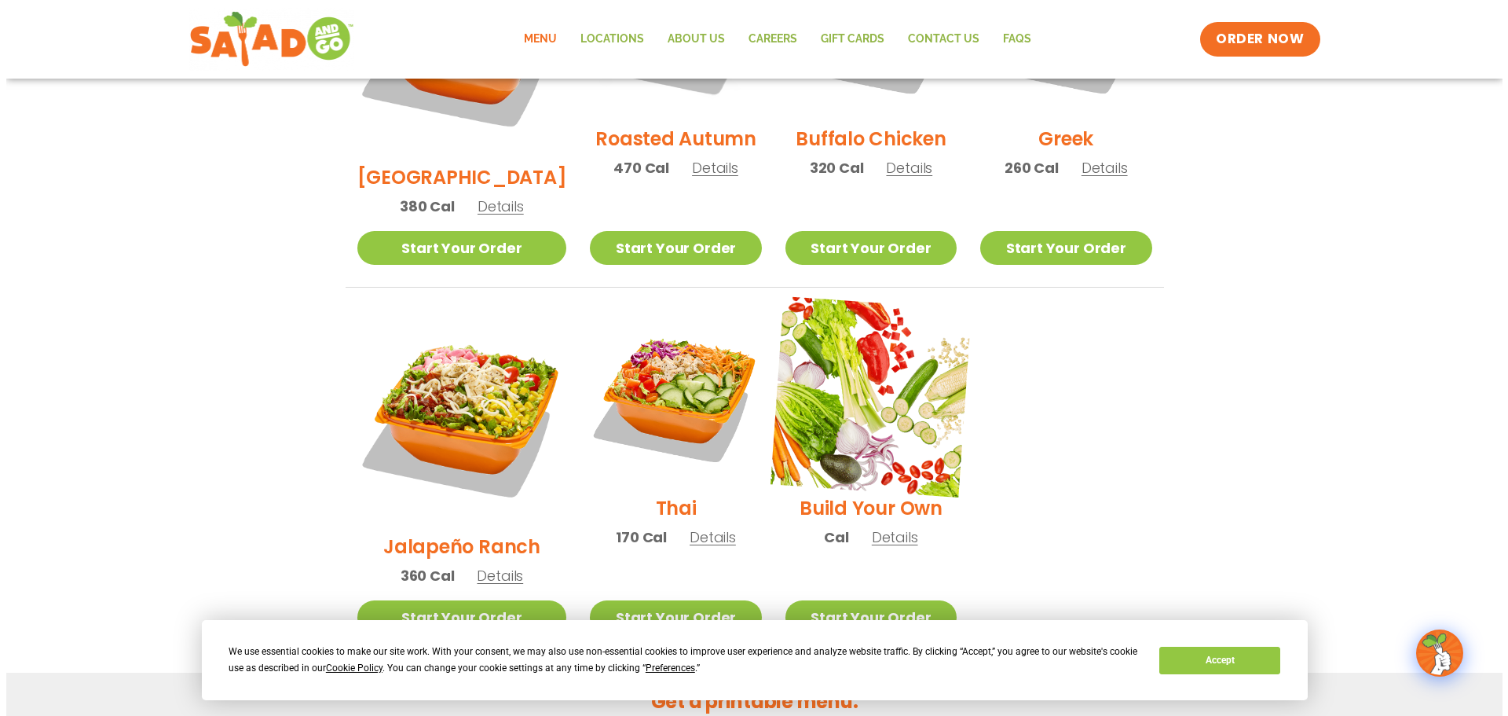
scroll to position [1021, 0]
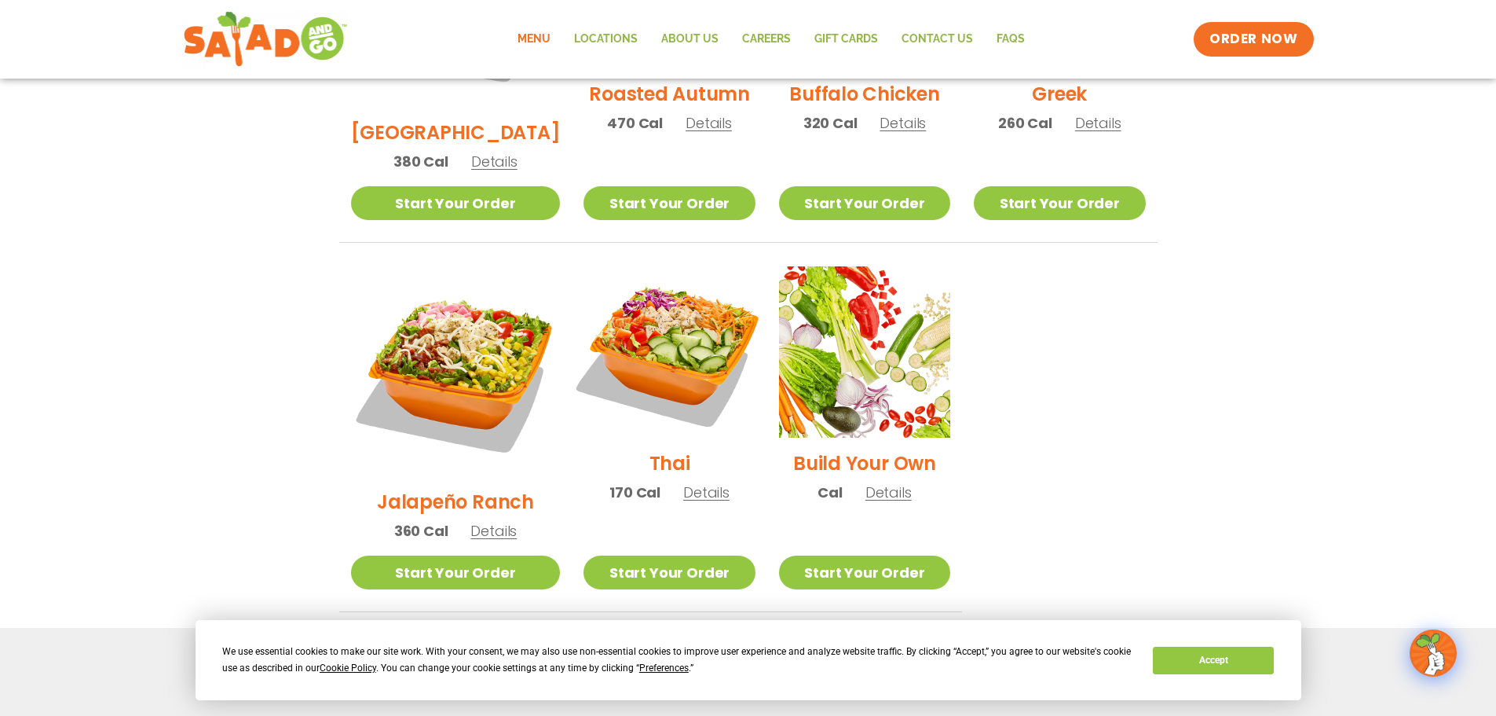
click at [649, 299] on img at bounding box center [669, 351] width 201 height 201
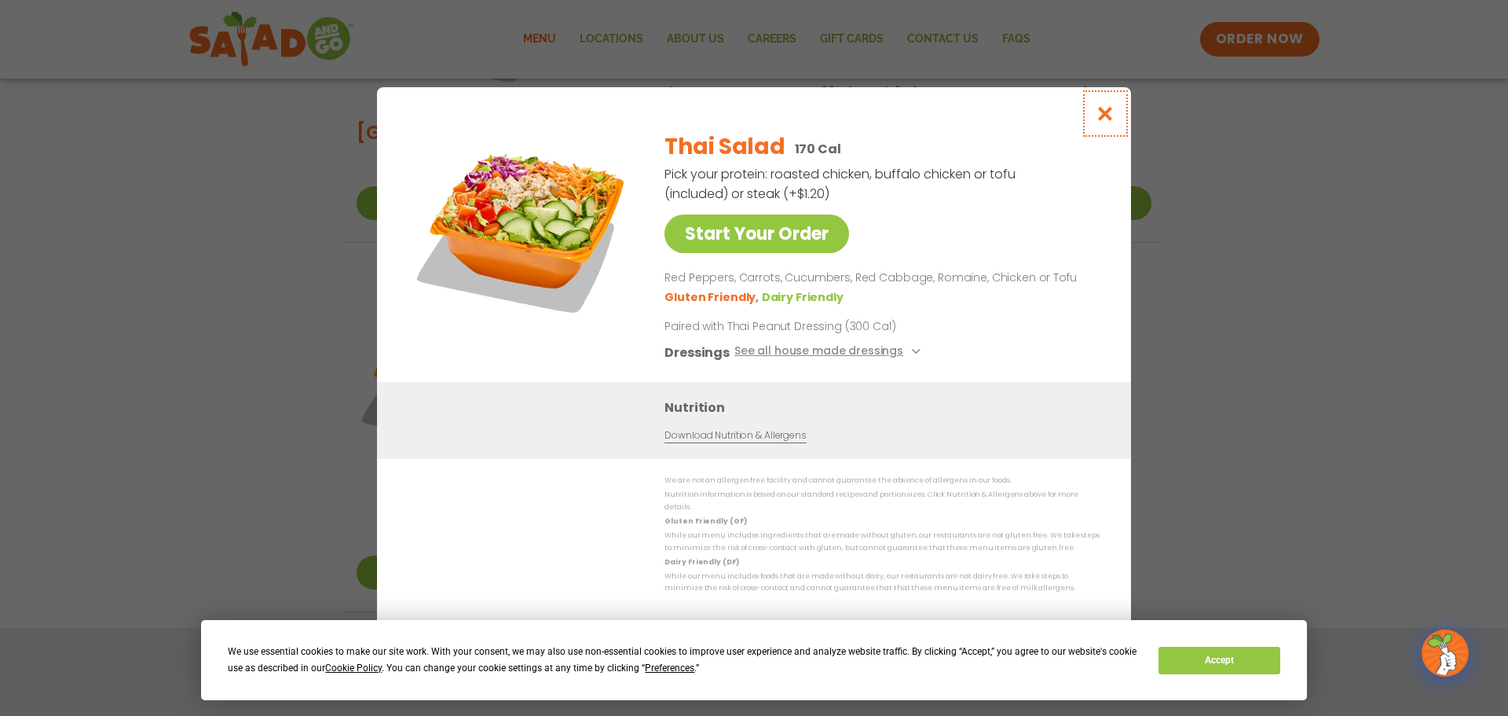
click at [1114, 118] on icon "Close modal" at bounding box center [1106, 113] width 20 height 16
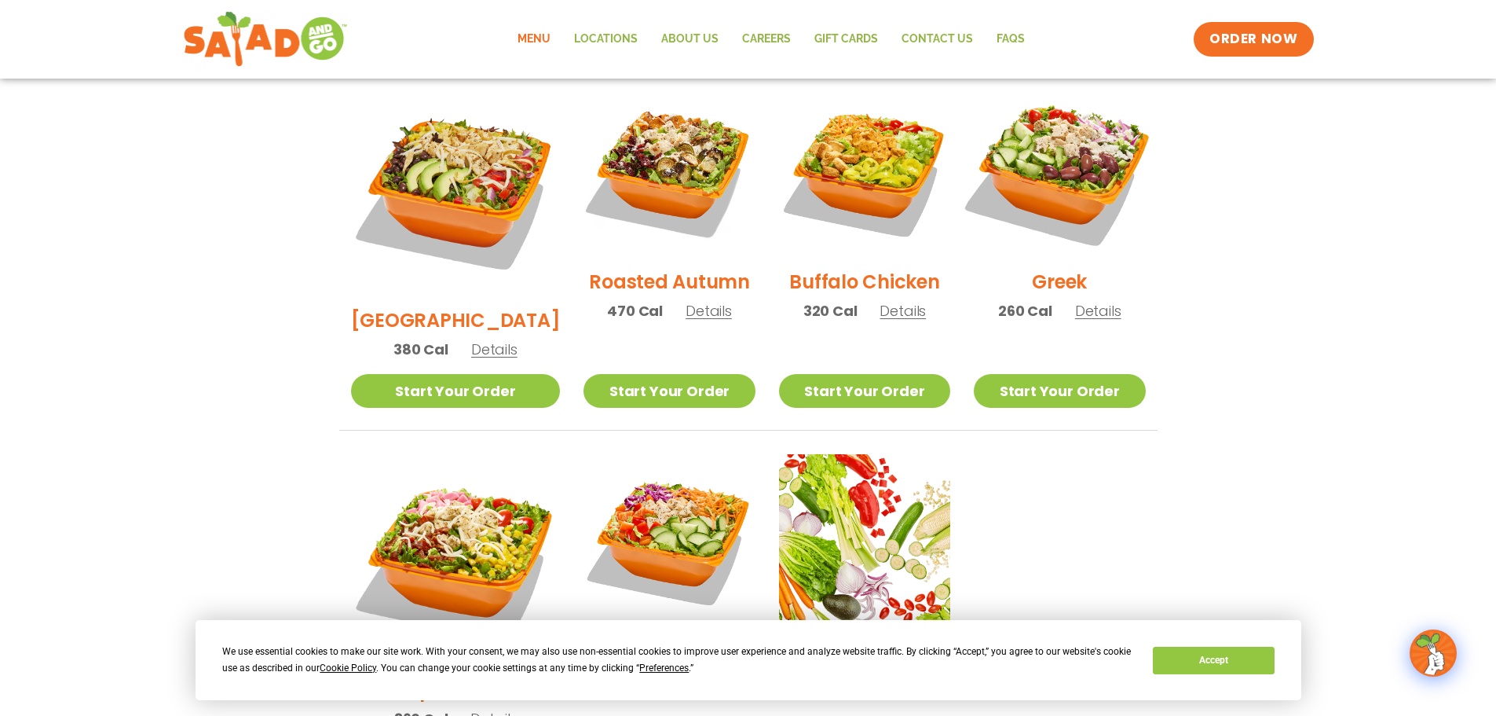
scroll to position [832, 0]
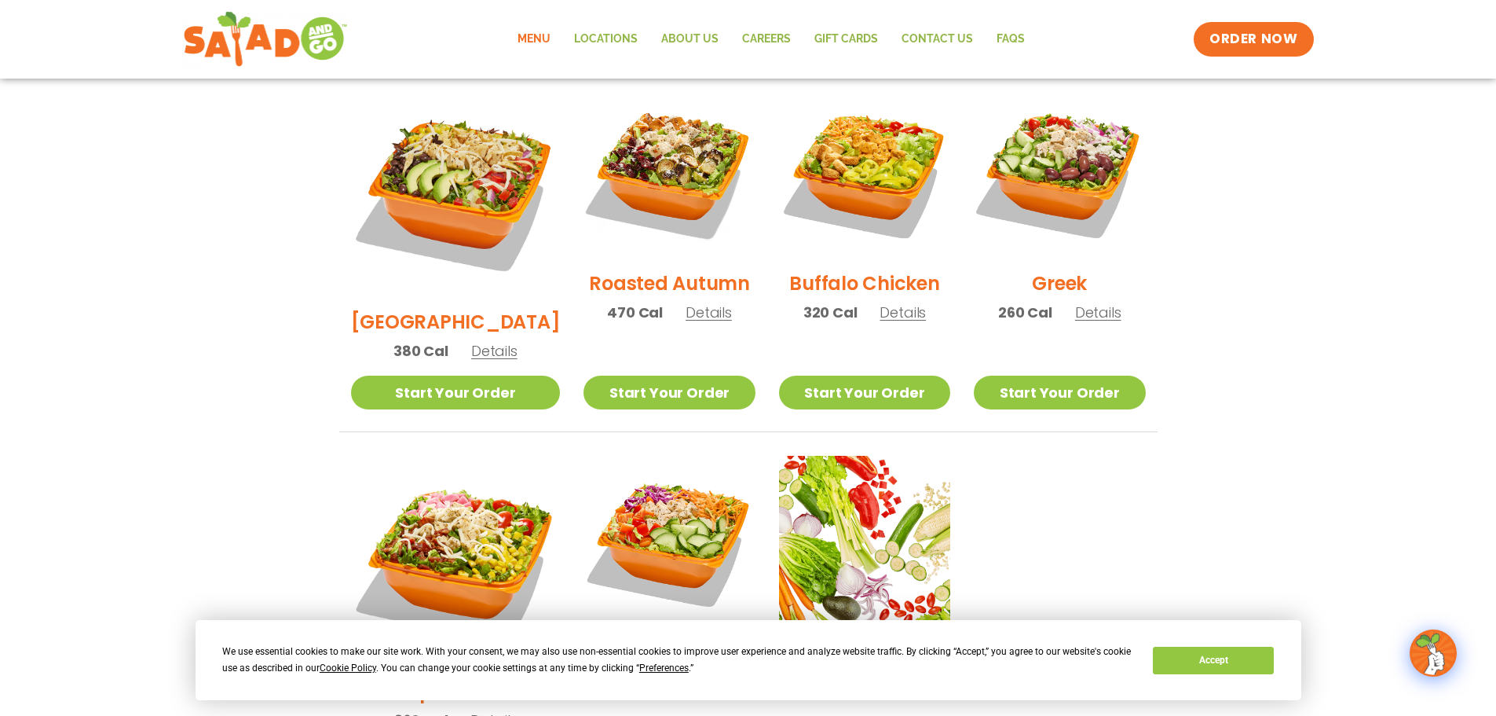
click at [426, 308] on h2 "[GEOGRAPHIC_DATA]" at bounding box center [456, 321] width 210 height 27
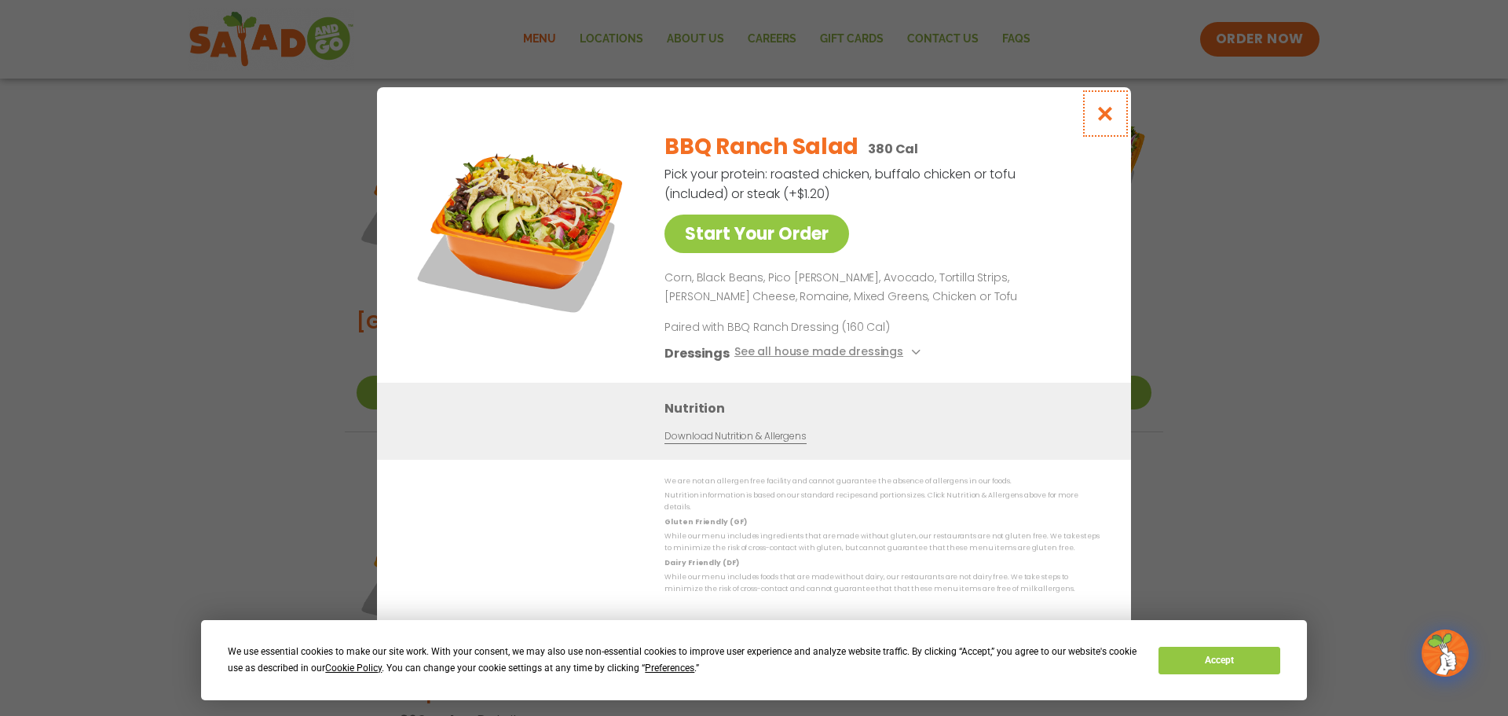
click at [1101, 118] on icon "Close modal" at bounding box center [1106, 113] width 20 height 16
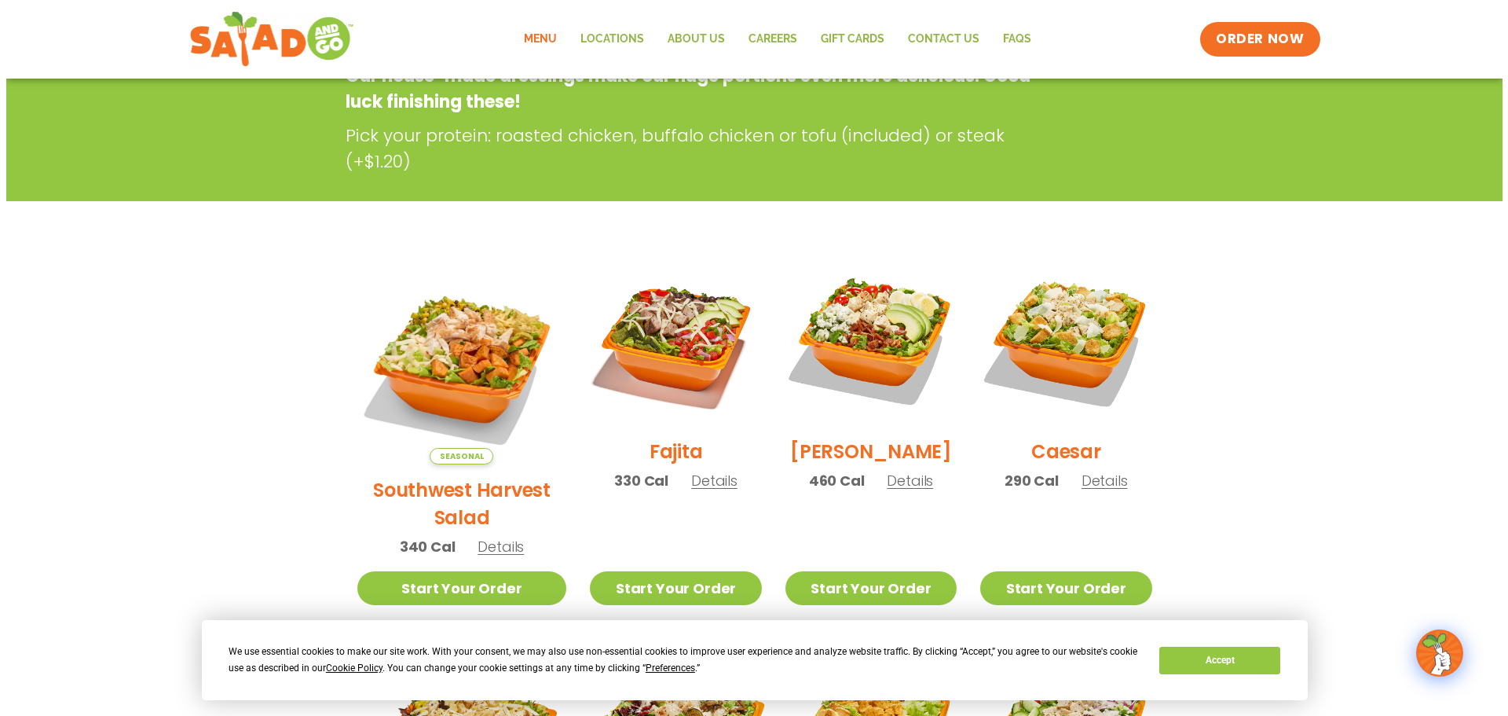
scroll to position [203, 0]
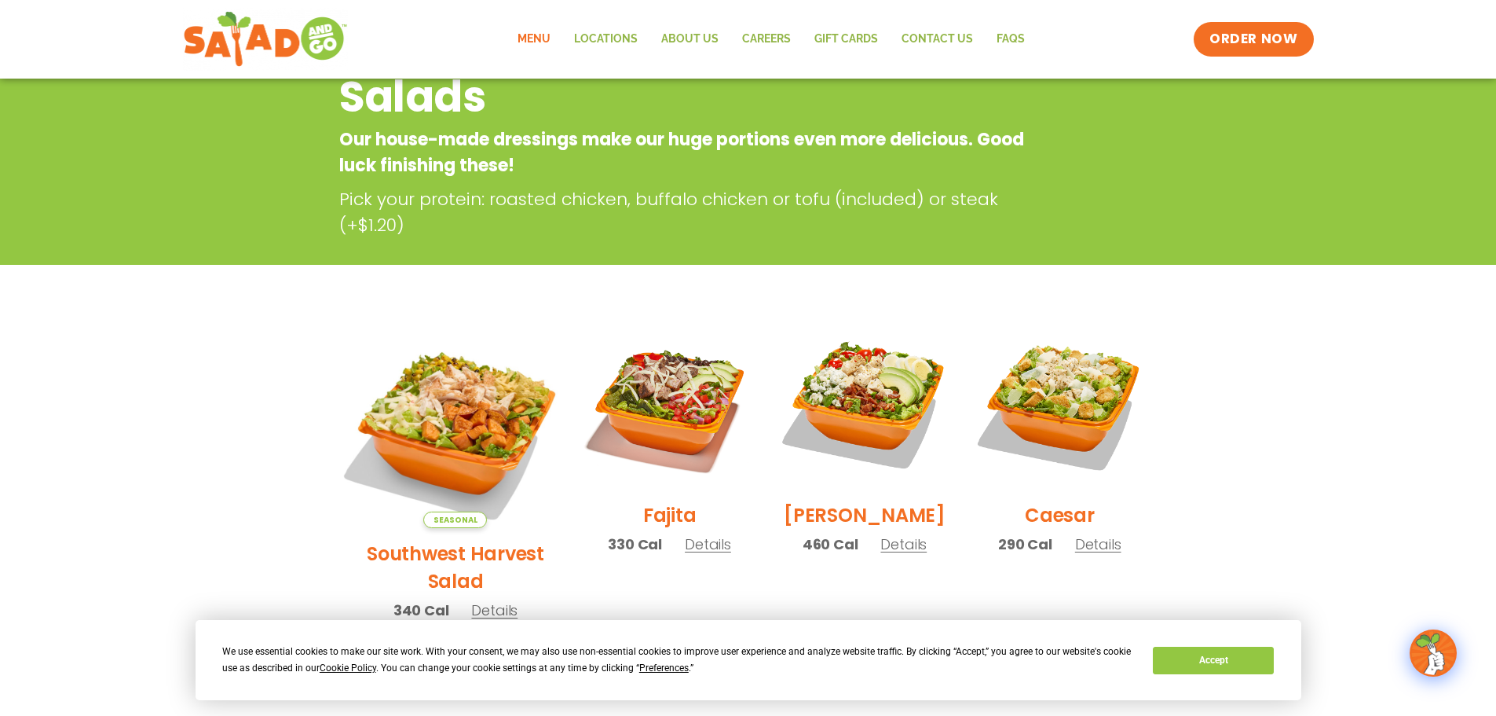
click at [445, 433] on img at bounding box center [455, 423] width 246 height 246
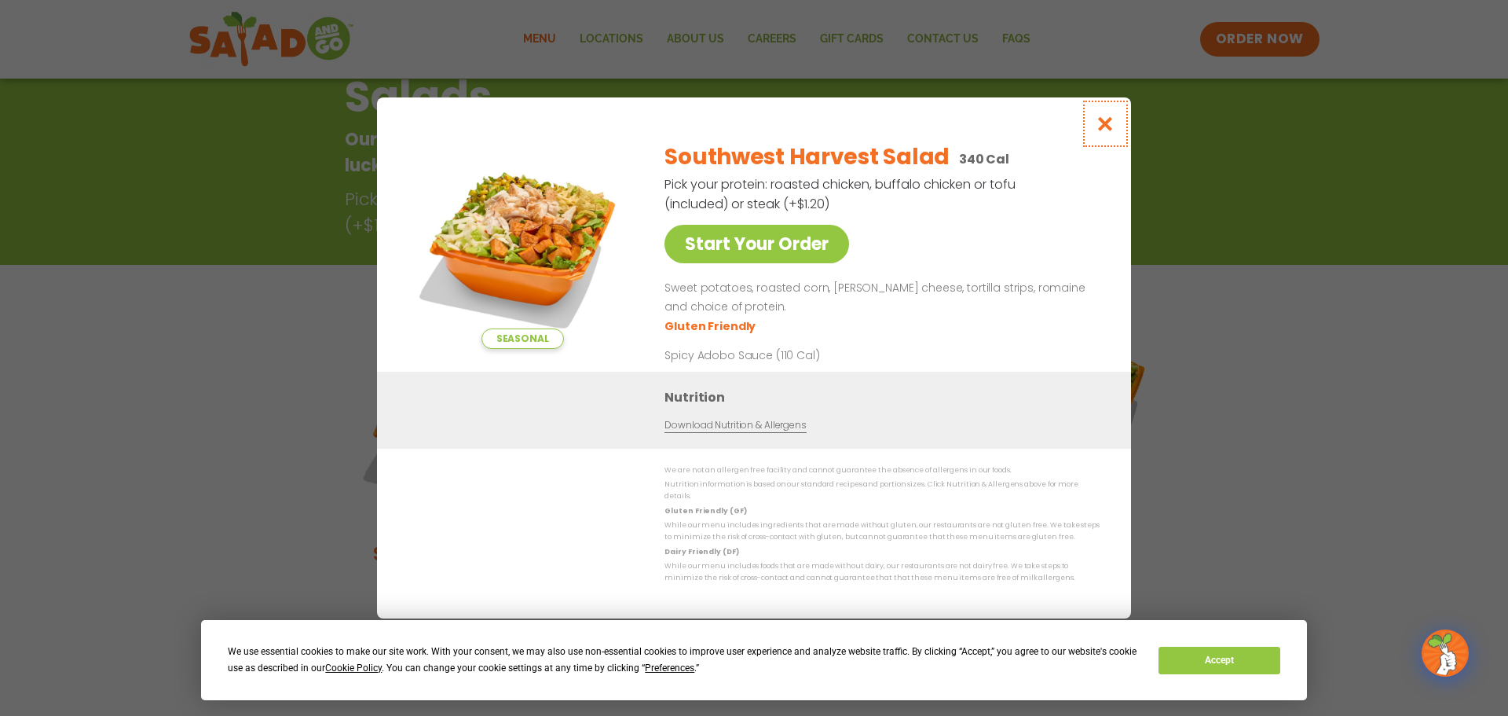
click at [1113, 126] on icon "Close modal" at bounding box center [1106, 123] width 20 height 16
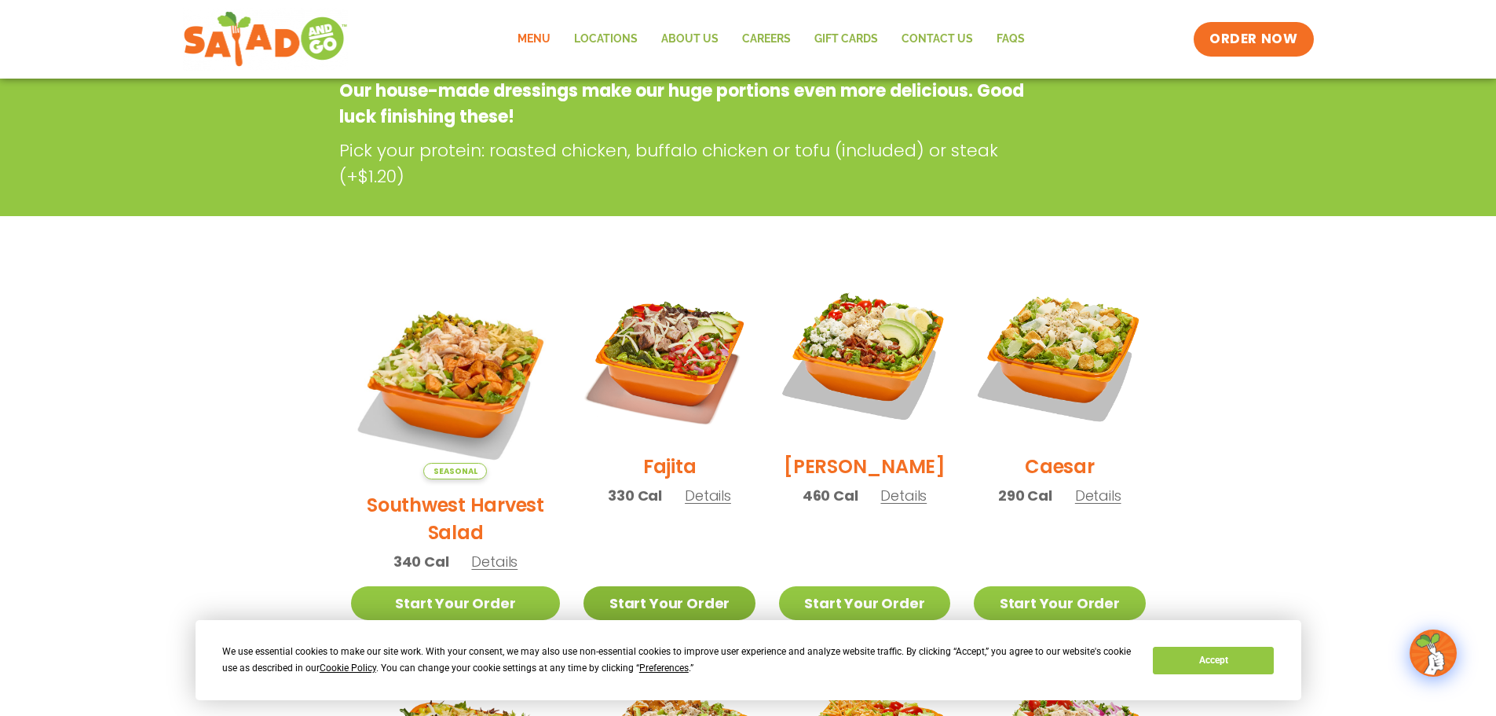
click at [640, 586] on link "Start Your Order" at bounding box center [669, 603] width 171 height 34
click at [649, 475] on h2 "Fajita" at bounding box center [669, 465] width 53 height 27
